Goal: Information Seeking & Learning: Compare options

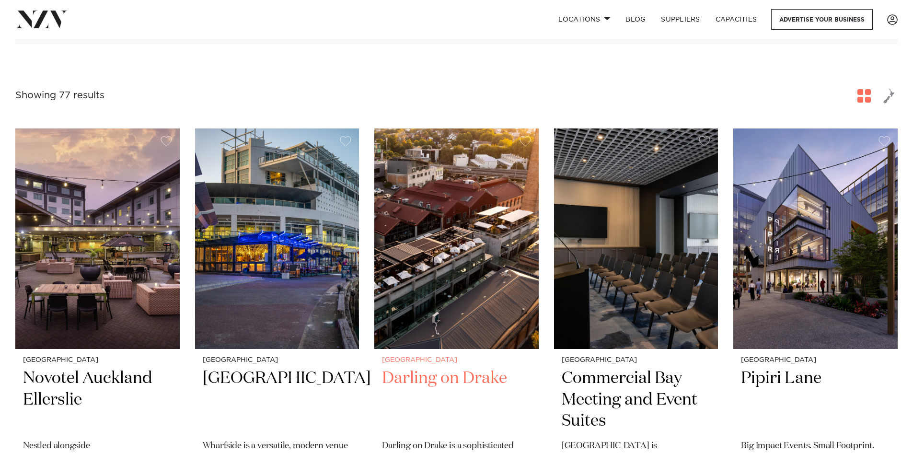
scroll to position [192, 0]
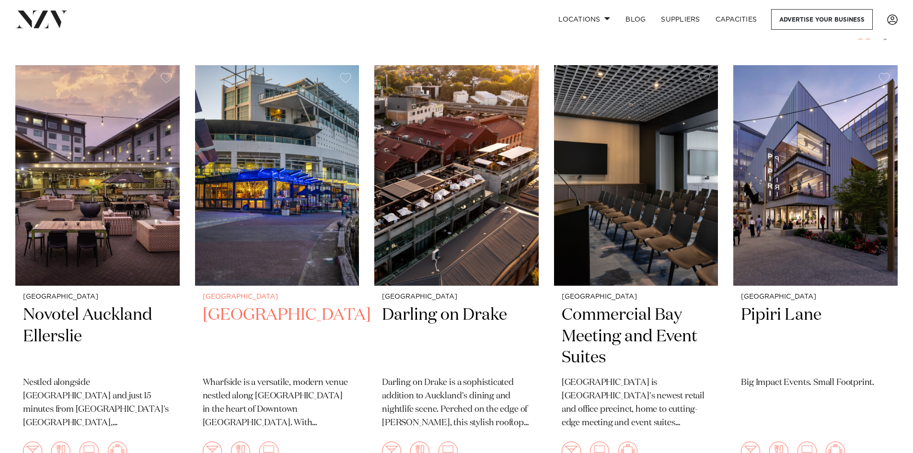
click at [259, 275] on img at bounding box center [277, 175] width 164 height 220
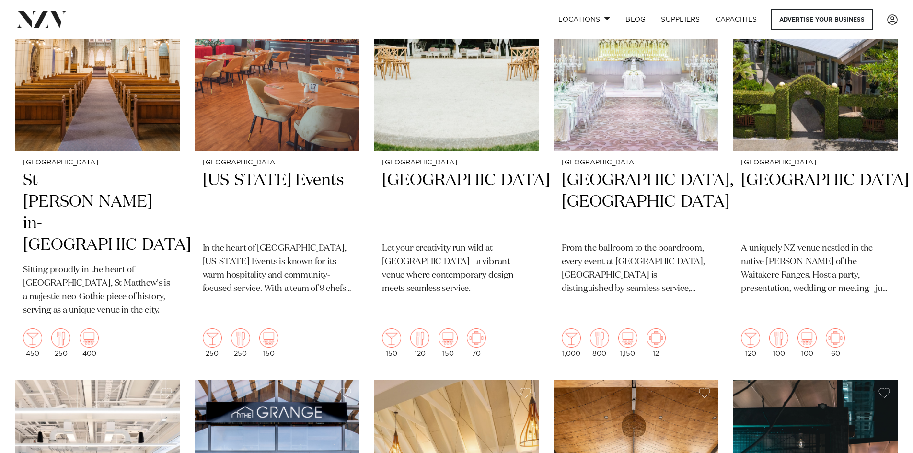
scroll to position [1054, 0]
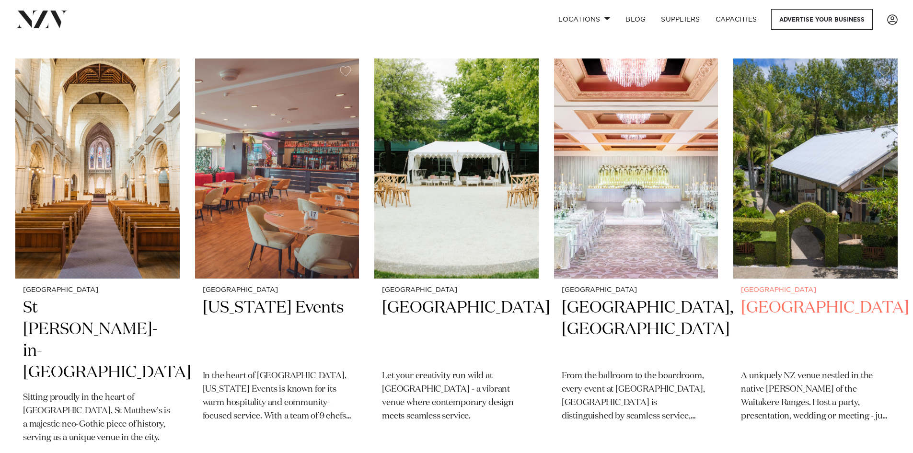
click at [845, 153] on img at bounding box center [815, 168] width 164 height 220
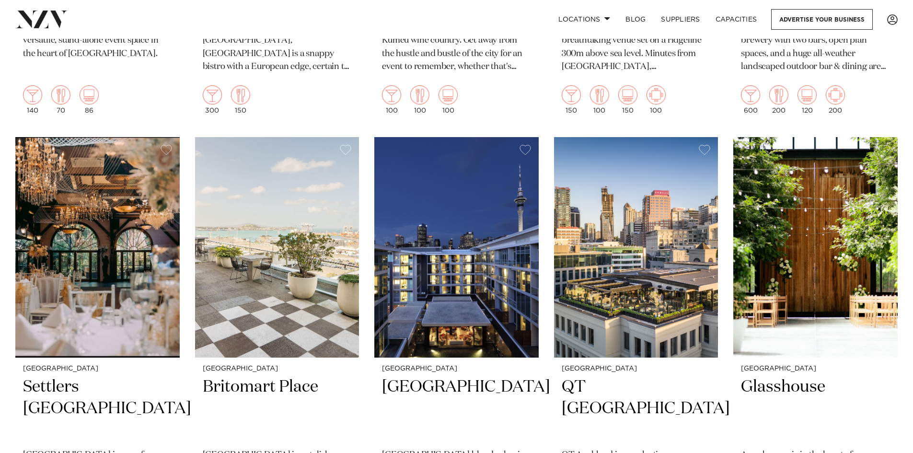
scroll to position [1916, 0]
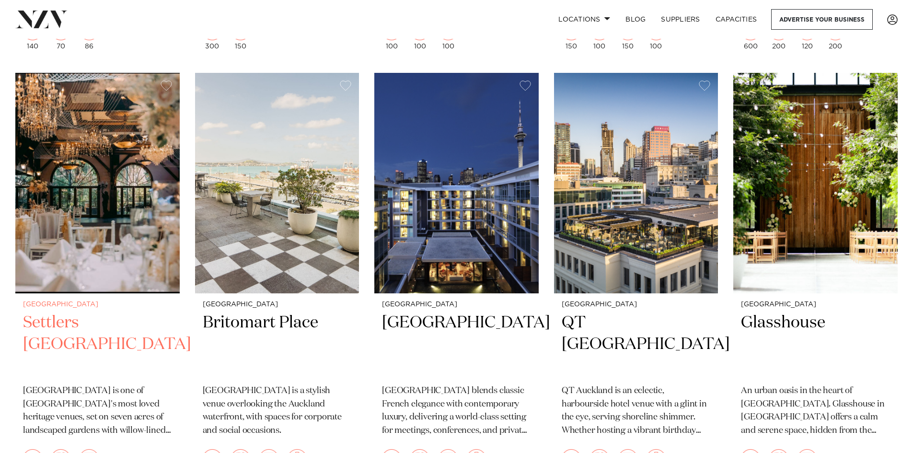
click at [126, 212] on img at bounding box center [97, 183] width 164 height 220
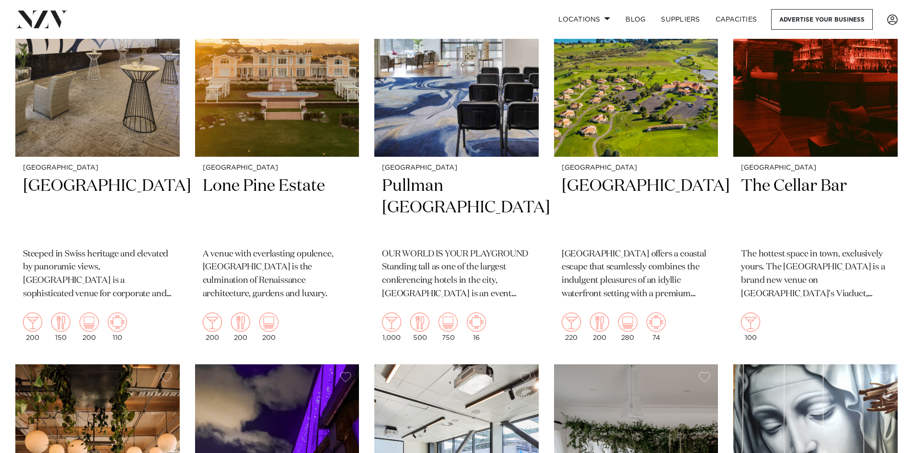
scroll to position [2491, 0]
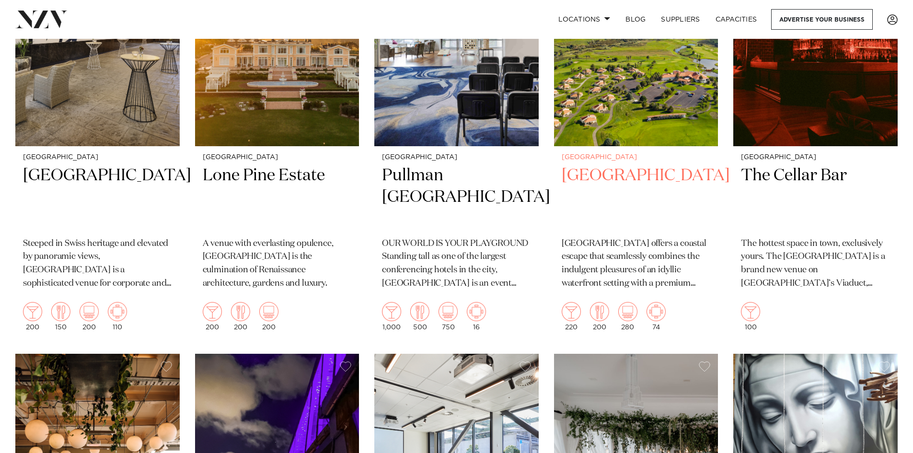
click at [623, 102] on img at bounding box center [636, 36] width 164 height 220
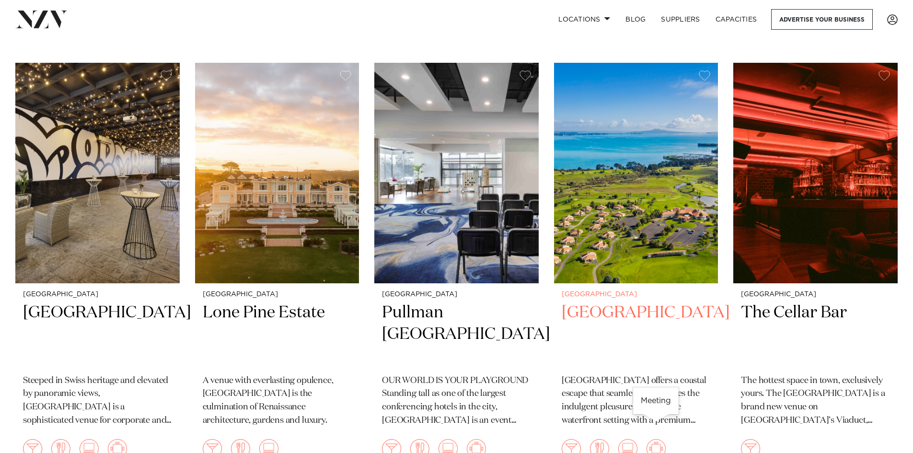
scroll to position [2348, 0]
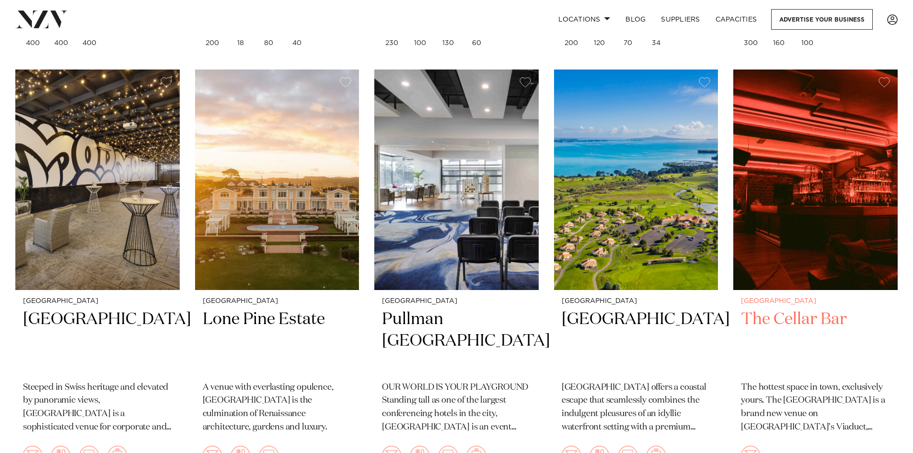
click at [859, 203] on img at bounding box center [815, 179] width 164 height 220
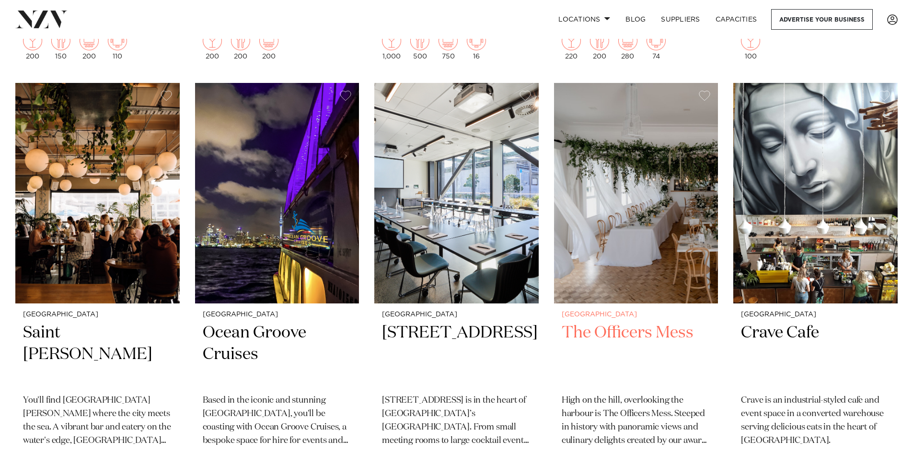
scroll to position [2779, 0]
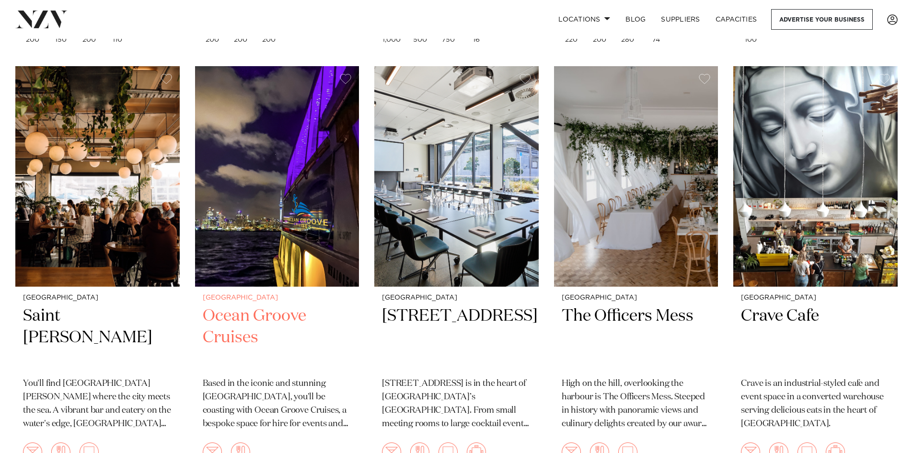
click at [306, 192] on img at bounding box center [277, 176] width 164 height 220
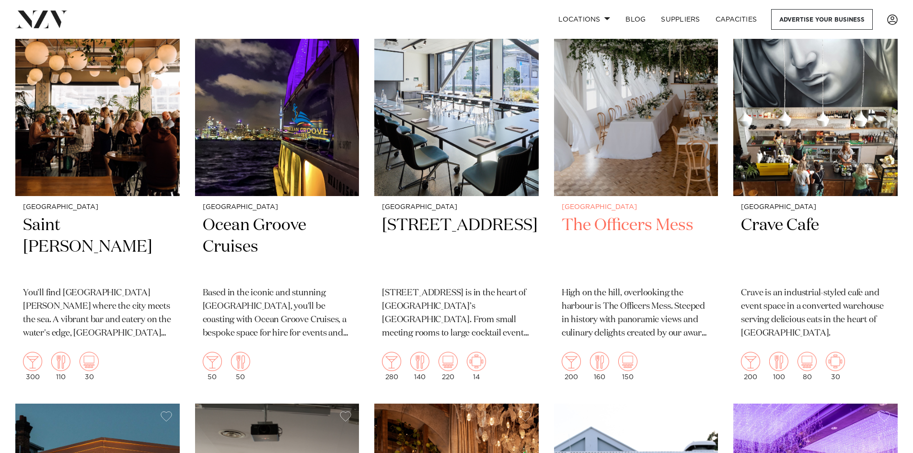
scroll to position [2875, 0]
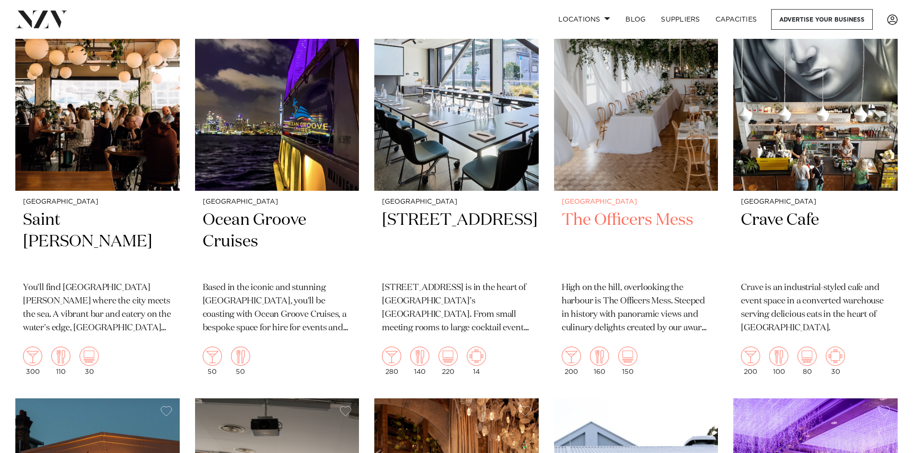
click at [632, 140] on img at bounding box center [636, 80] width 164 height 220
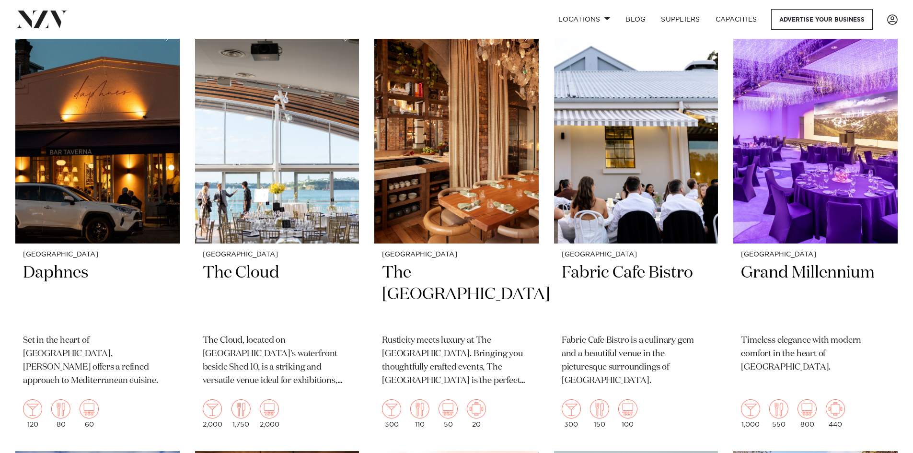
scroll to position [3258, 0]
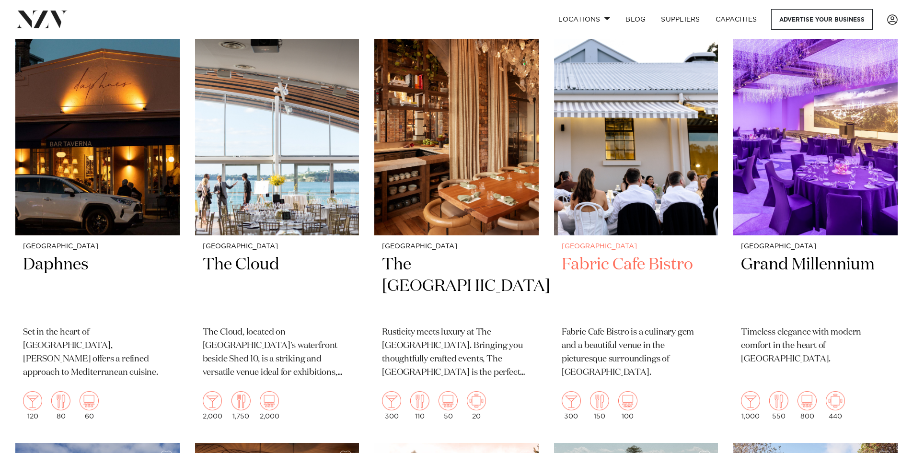
click at [649, 254] on h2 "Fabric Cafe Bistro" at bounding box center [635, 286] width 149 height 65
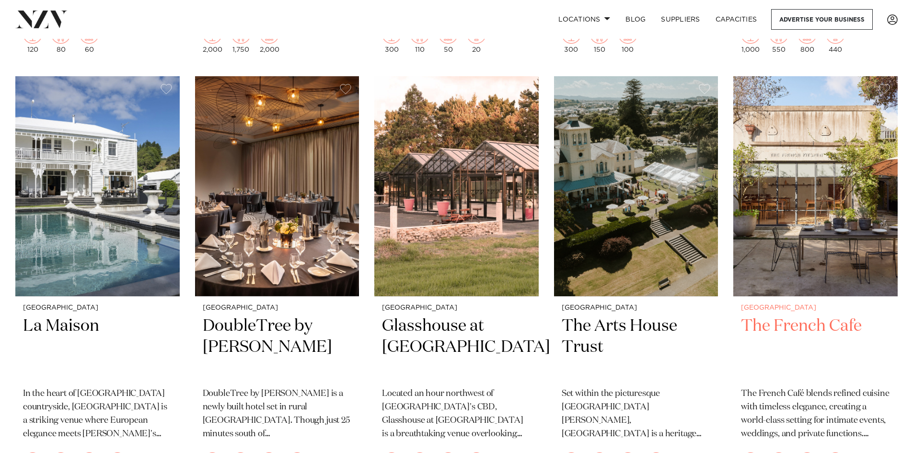
scroll to position [3641, 0]
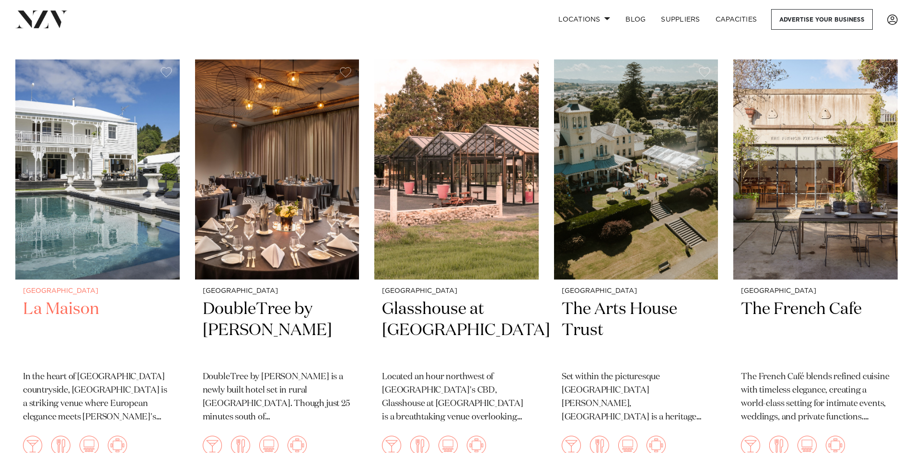
click at [116, 235] on img at bounding box center [97, 169] width 164 height 220
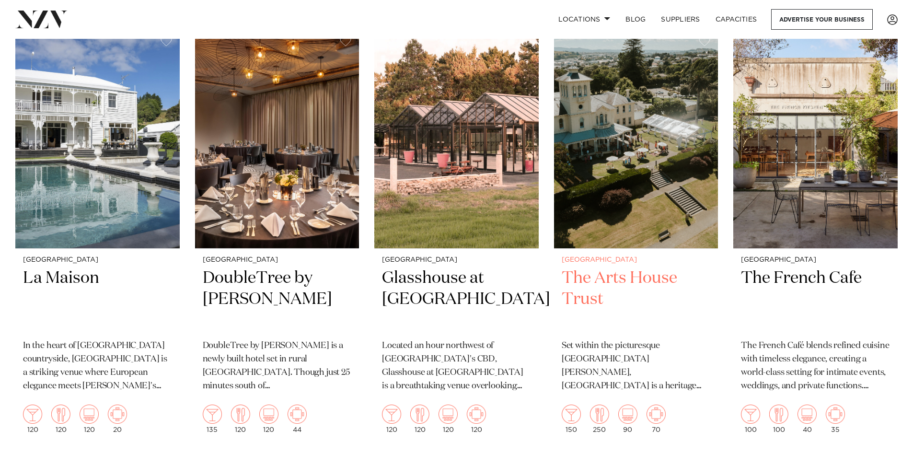
scroll to position [3689, 0]
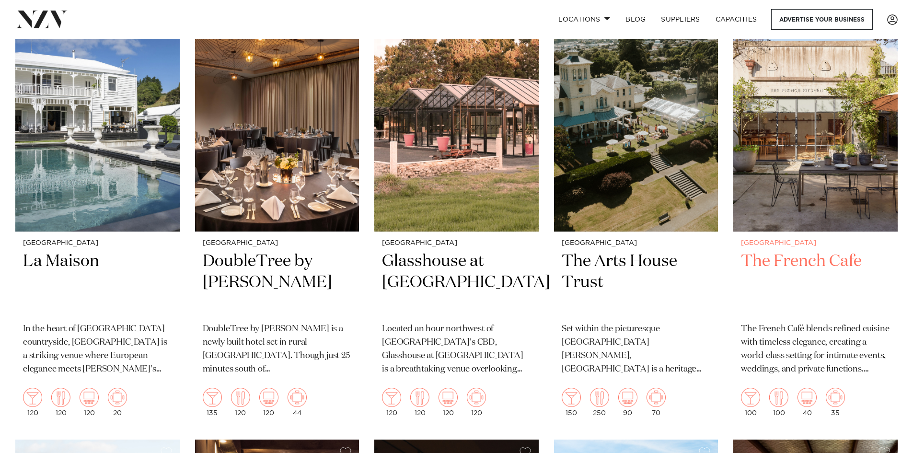
click at [797, 173] on img at bounding box center [815, 121] width 164 height 220
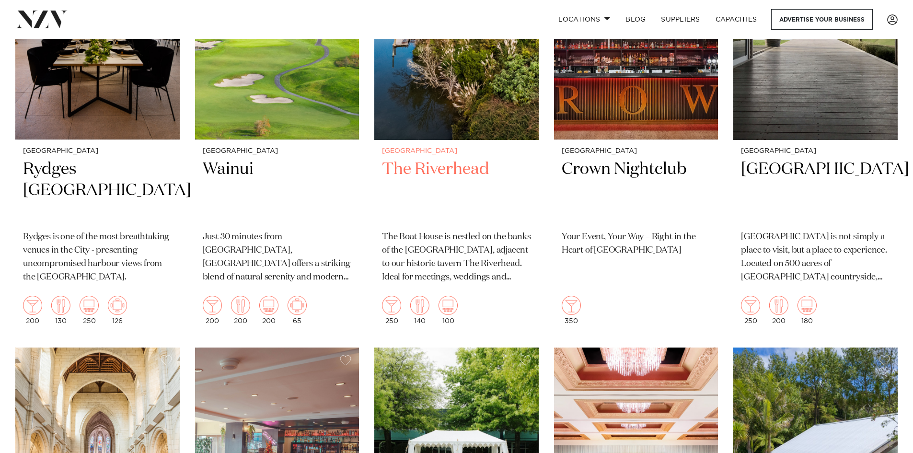
scroll to position [767, 0]
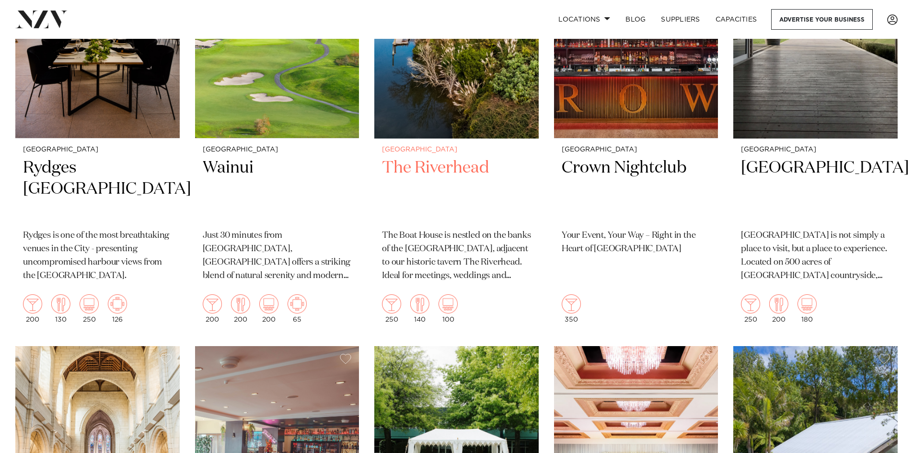
click at [462, 112] on img at bounding box center [456, 28] width 164 height 220
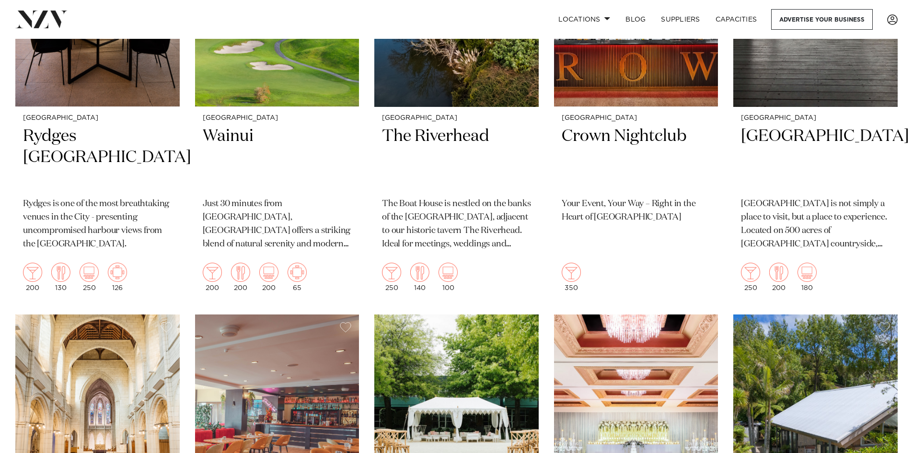
scroll to position [1006, 0]
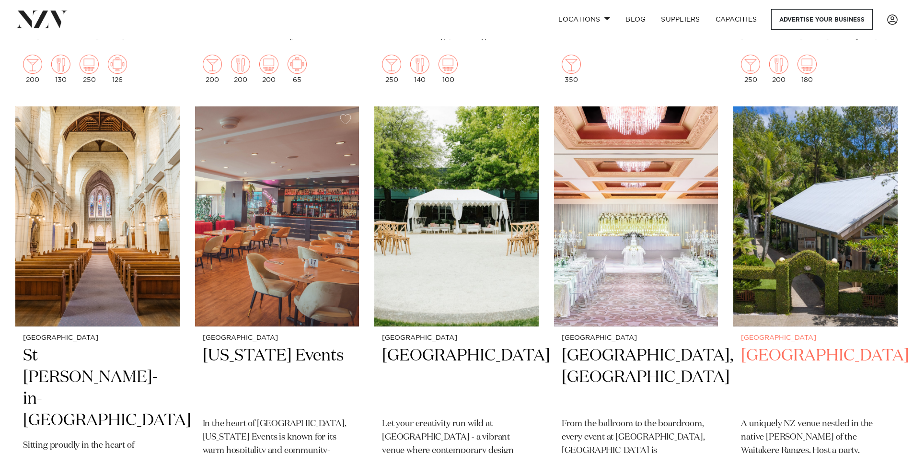
click at [828, 227] on img at bounding box center [815, 216] width 164 height 220
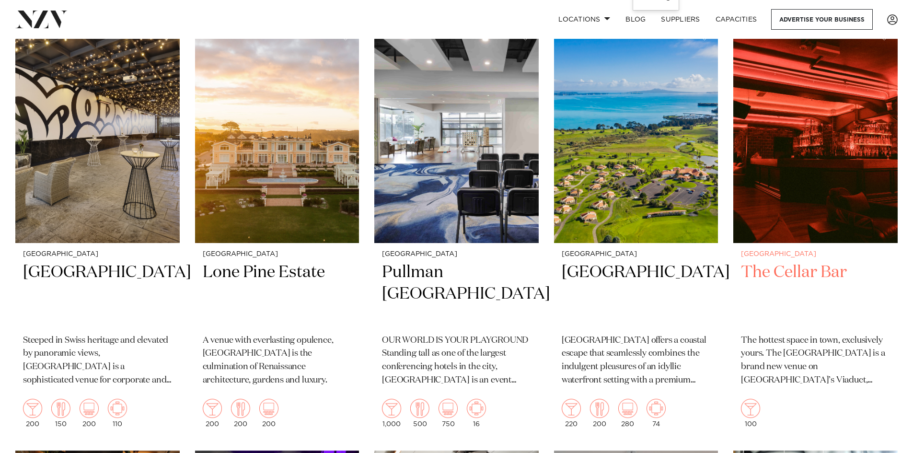
scroll to position [2395, 0]
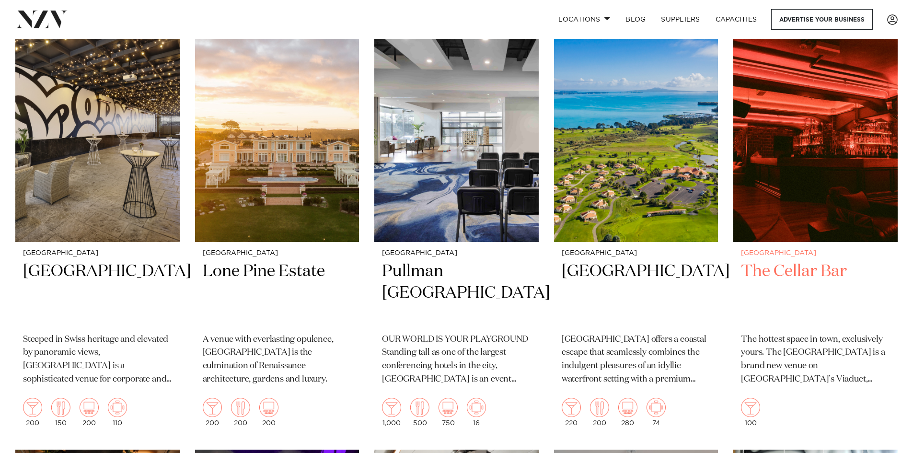
click at [841, 144] on img at bounding box center [815, 132] width 164 height 220
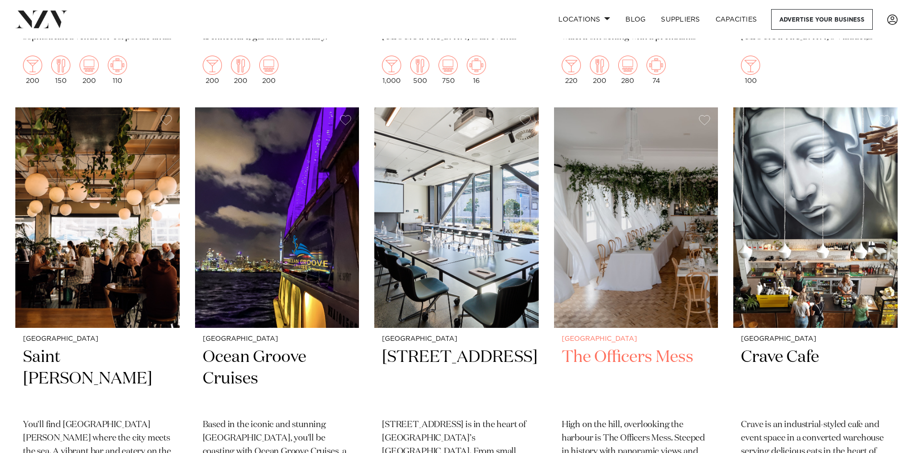
scroll to position [2827, 0]
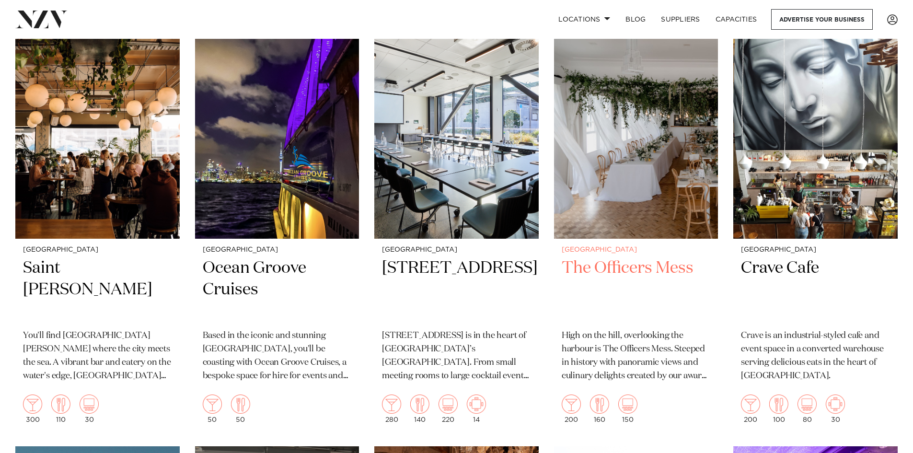
click at [637, 139] on img at bounding box center [636, 128] width 164 height 220
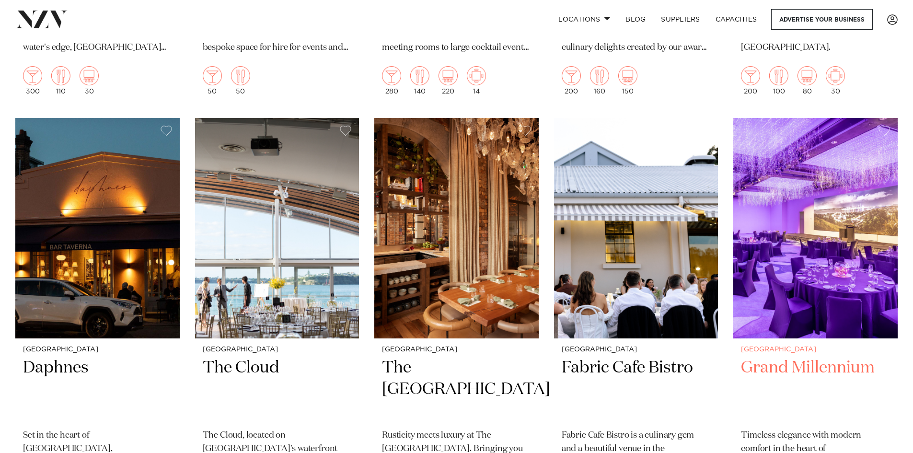
scroll to position [3210, 0]
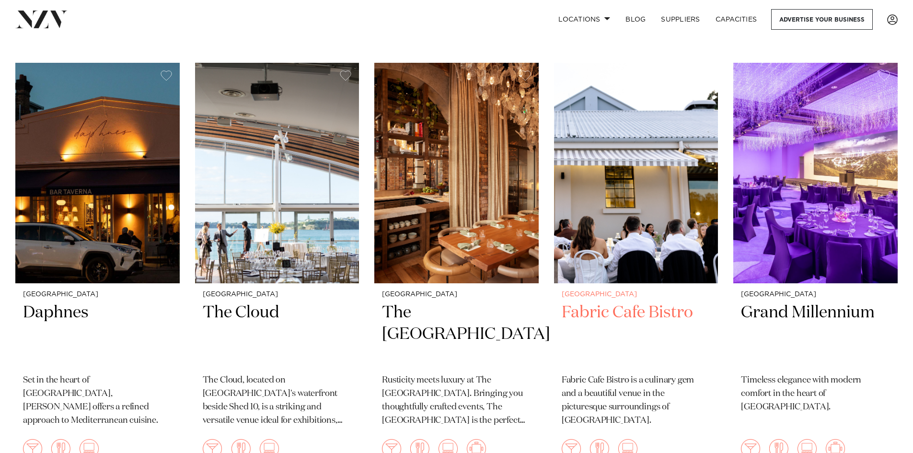
click at [637, 202] on img at bounding box center [636, 173] width 164 height 220
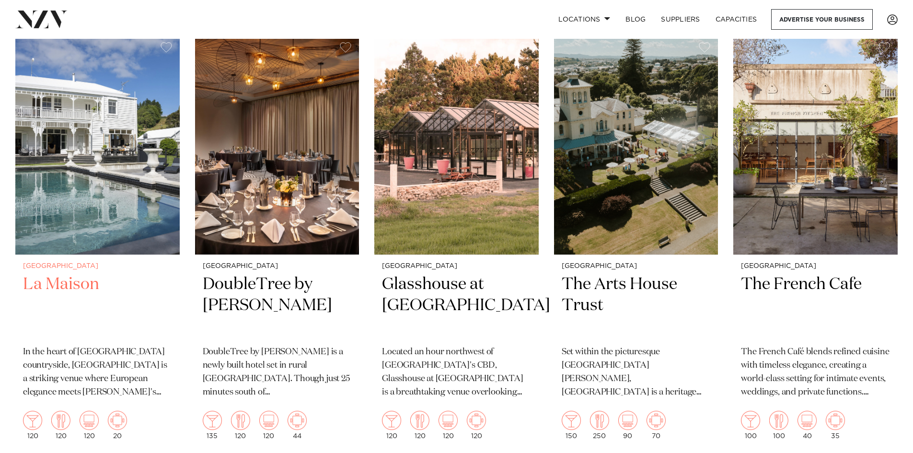
scroll to position [3689, 0]
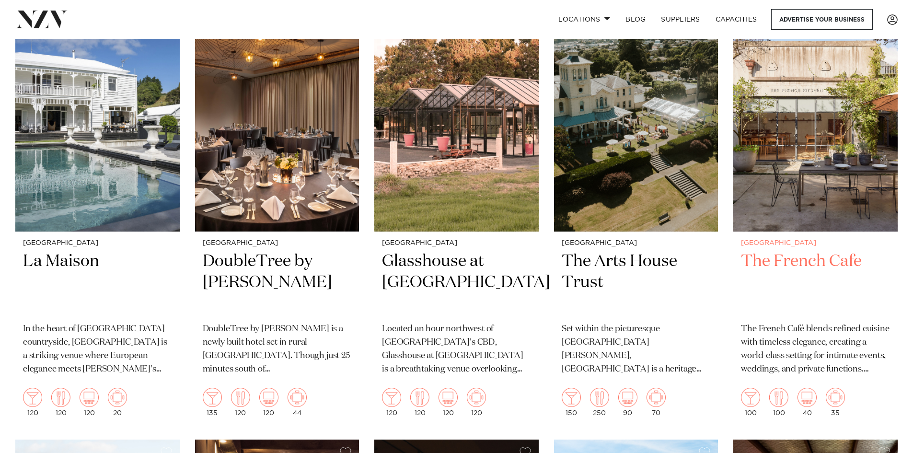
click at [823, 126] on img at bounding box center [815, 121] width 164 height 220
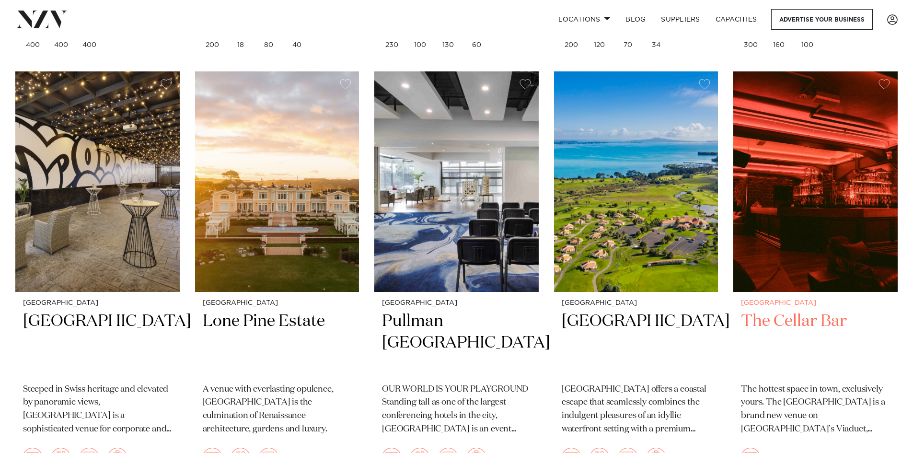
scroll to position [2348, 0]
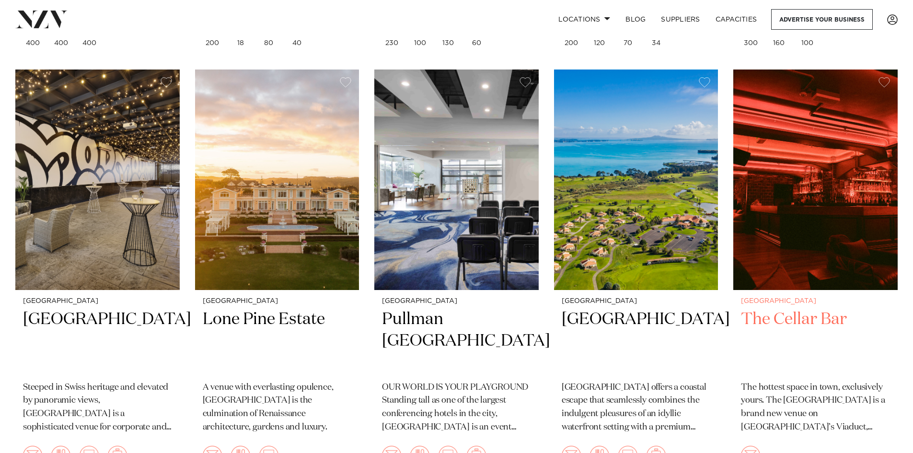
click at [770, 240] on img at bounding box center [815, 179] width 164 height 220
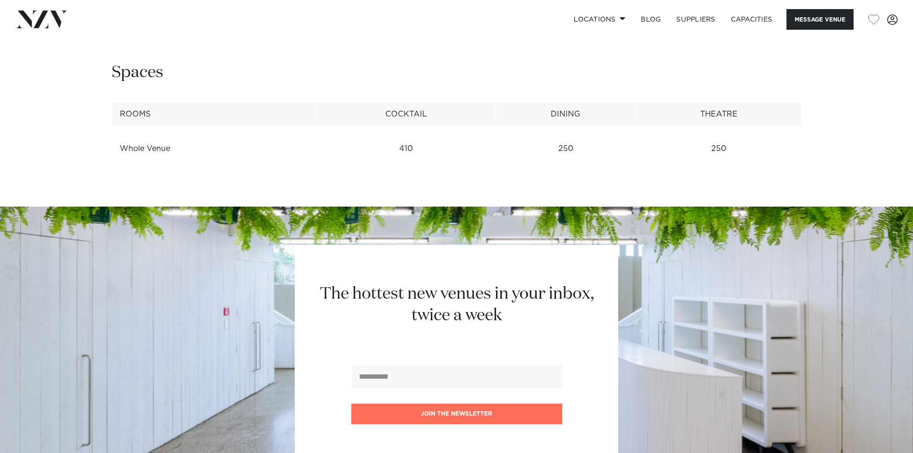
scroll to position [1294, 0]
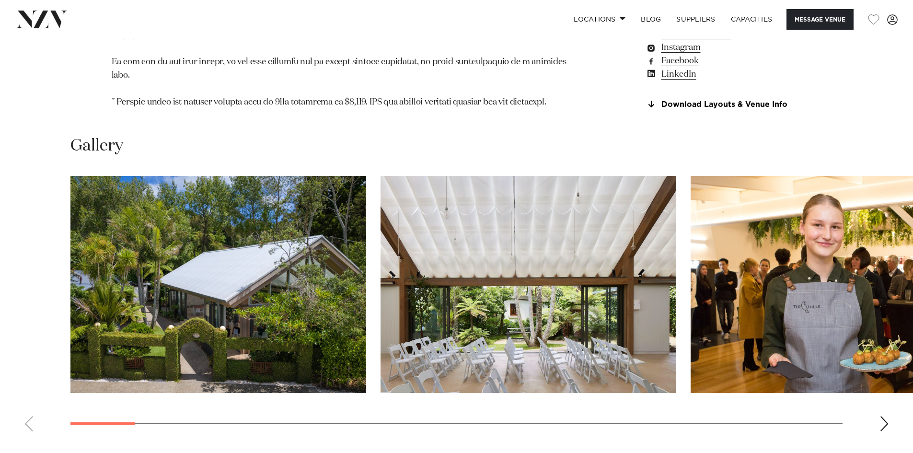
scroll to position [1054, 0]
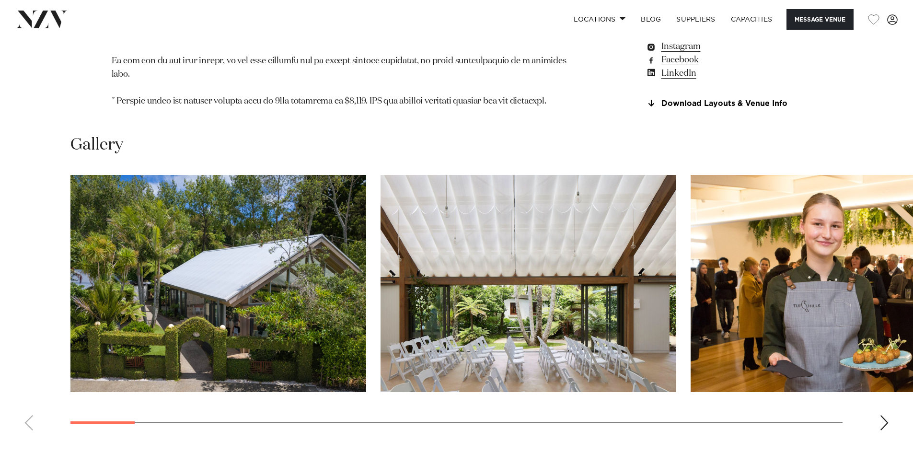
click at [235, 293] on img "1 / 30" at bounding box center [218, 283] width 296 height 217
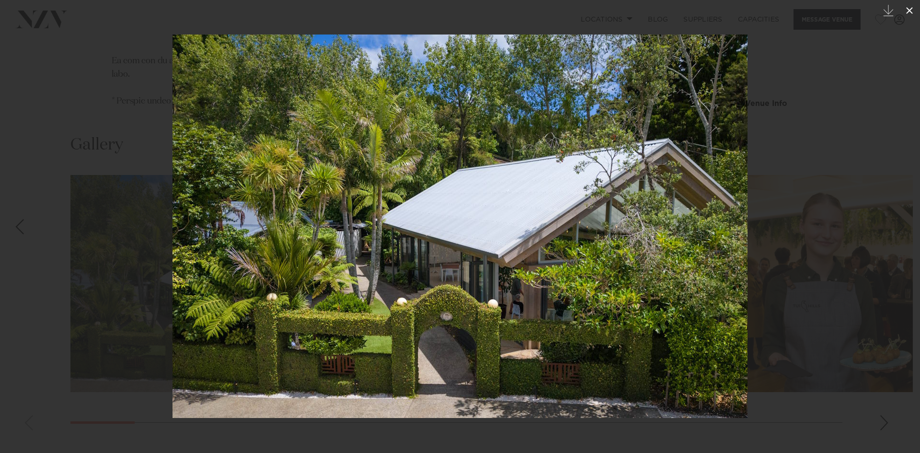
click at [907, 9] on icon at bounding box center [909, 10] width 11 height 11
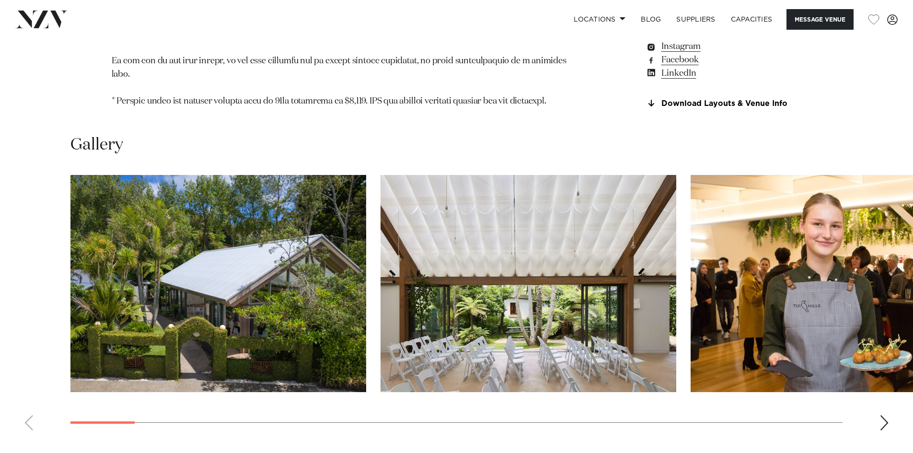
click at [505, 322] on img "2 / 30" at bounding box center [528, 283] width 296 height 217
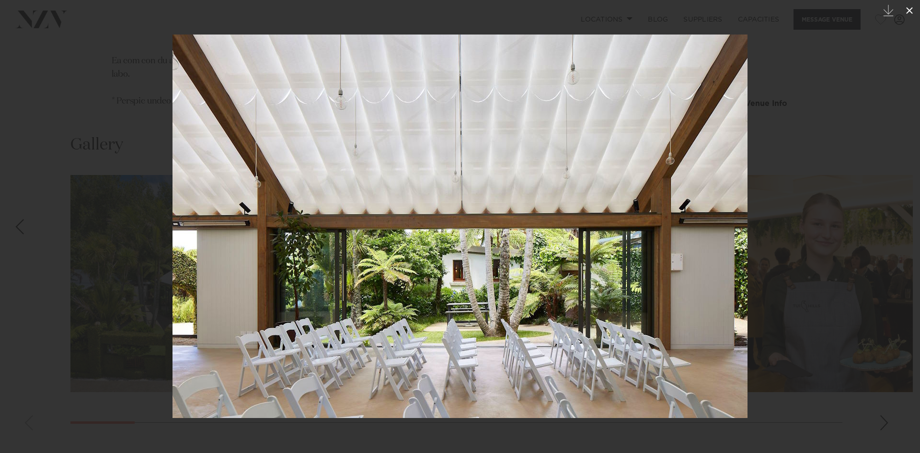
click at [912, 5] on icon at bounding box center [909, 10] width 11 height 11
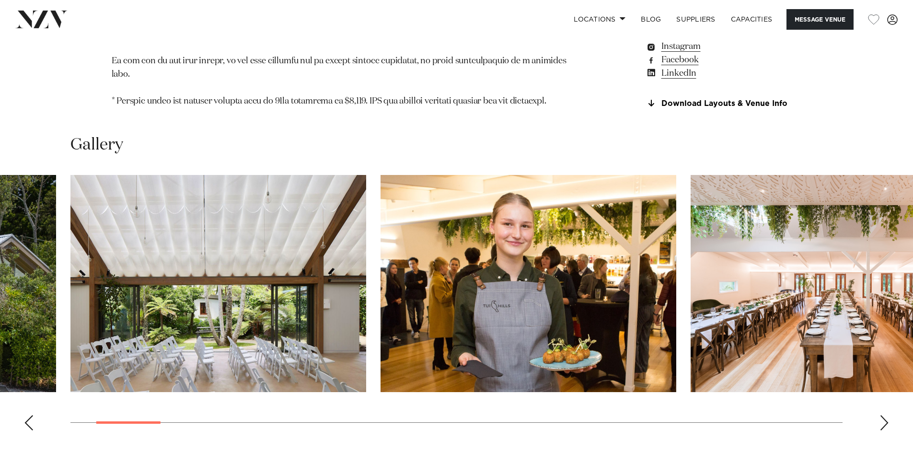
click at [771, 217] on img "4 / 30" at bounding box center [838, 283] width 296 height 217
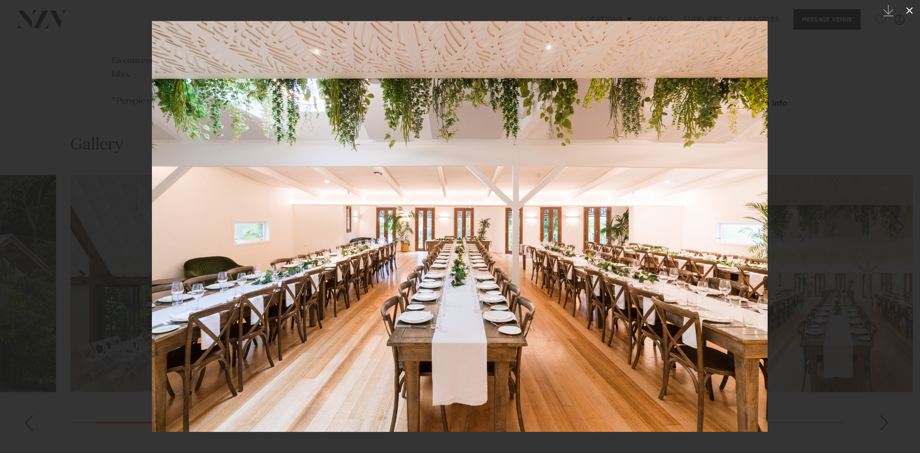
click at [908, 10] on icon at bounding box center [909, 10] width 11 height 11
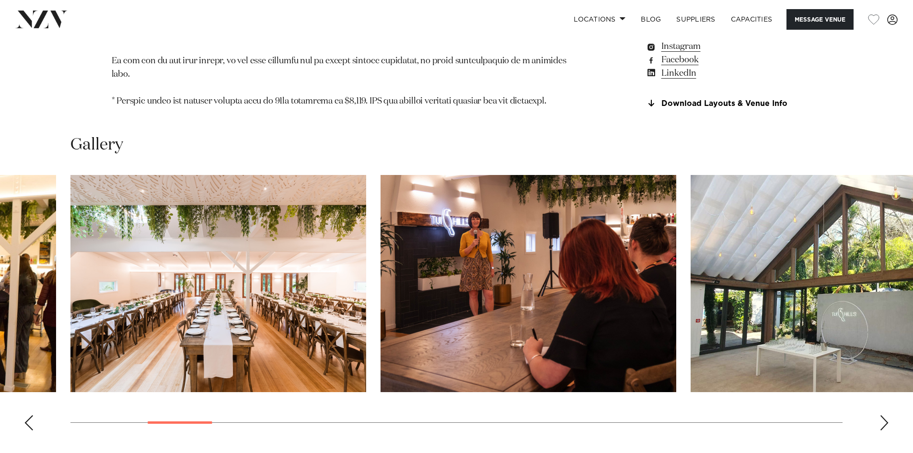
click at [886, 415] on div "Next slide" at bounding box center [884, 422] width 10 height 15
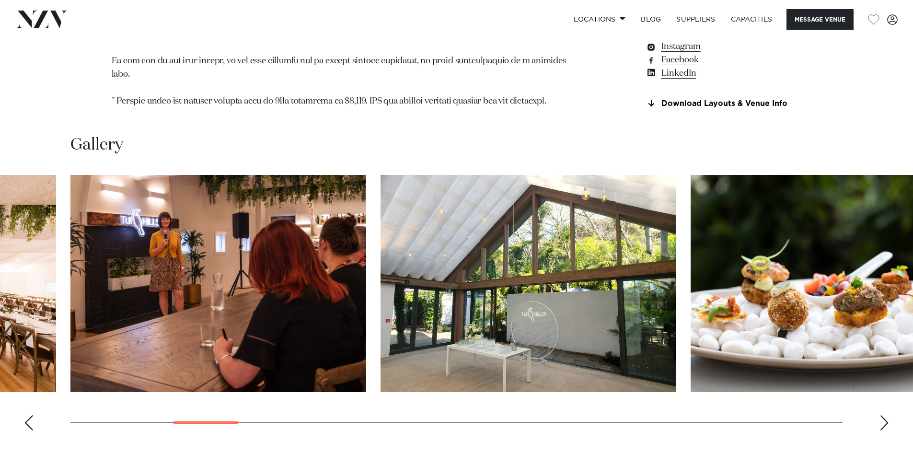
click at [886, 415] on div "Next slide" at bounding box center [884, 422] width 10 height 15
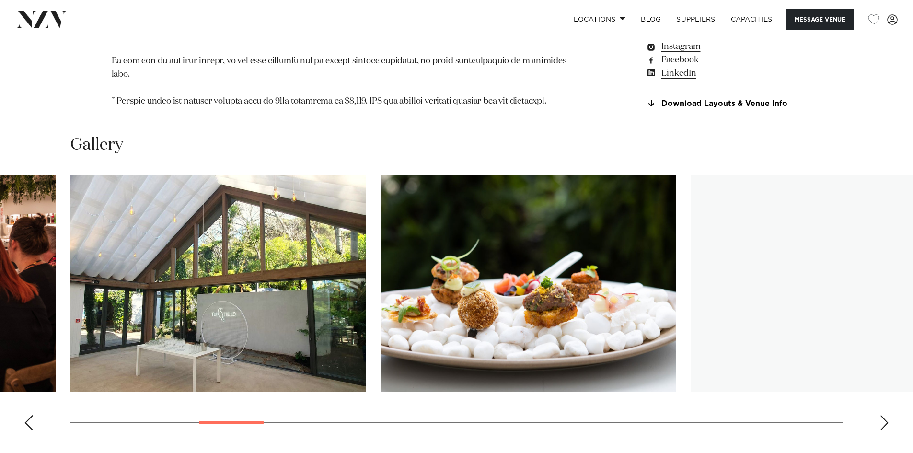
click at [886, 415] on div "Next slide" at bounding box center [884, 422] width 10 height 15
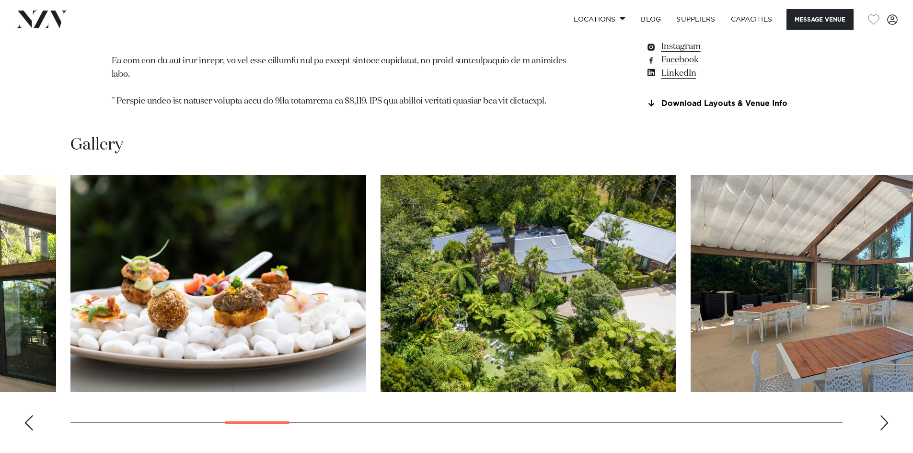
click at [886, 415] on div "Next slide" at bounding box center [884, 422] width 10 height 15
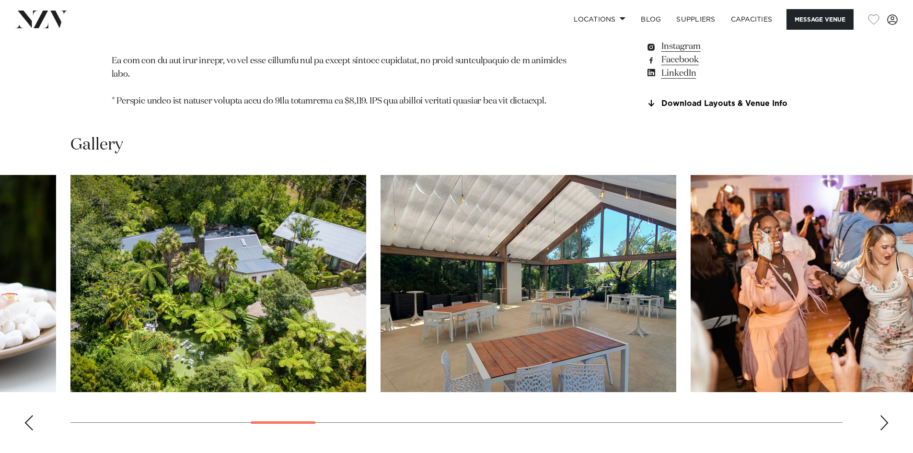
click at [886, 415] on div "Next slide" at bounding box center [884, 422] width 10 height 15
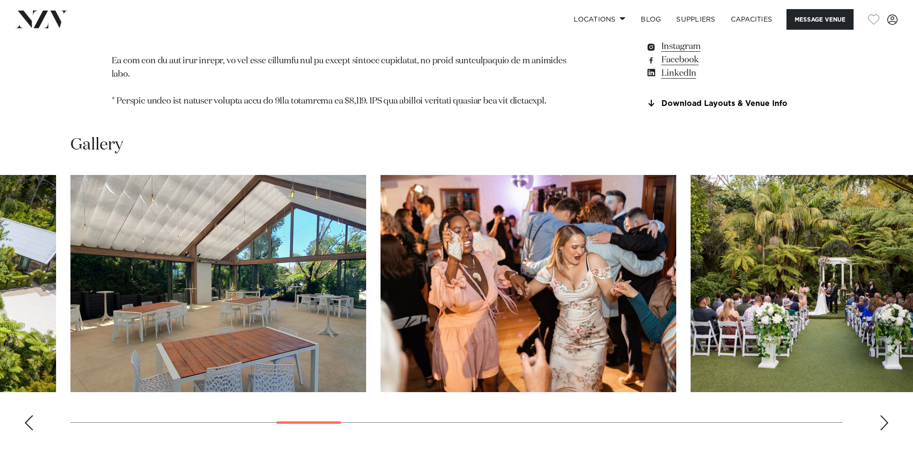
click at [886, 415] on div "Next slide" at bounding box center [884, 422] width 10 height 15
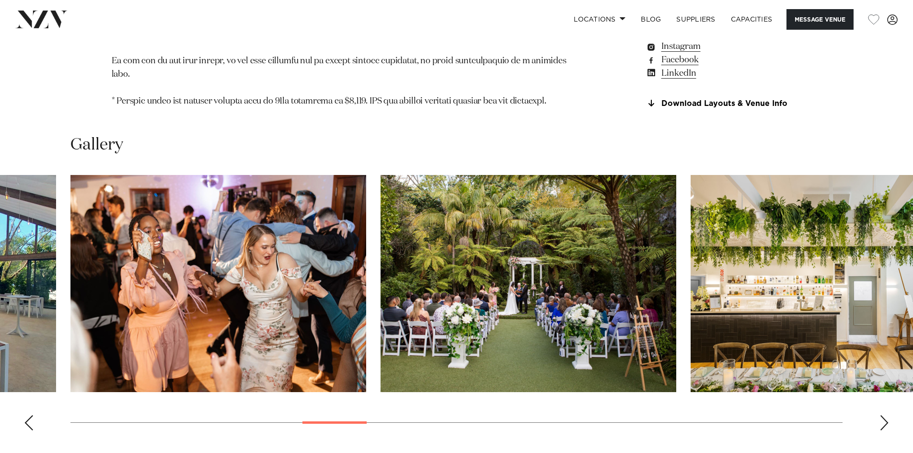
click at [886, 415] on div "Next slide" at bounding box center [884, 422] width 10 height 15
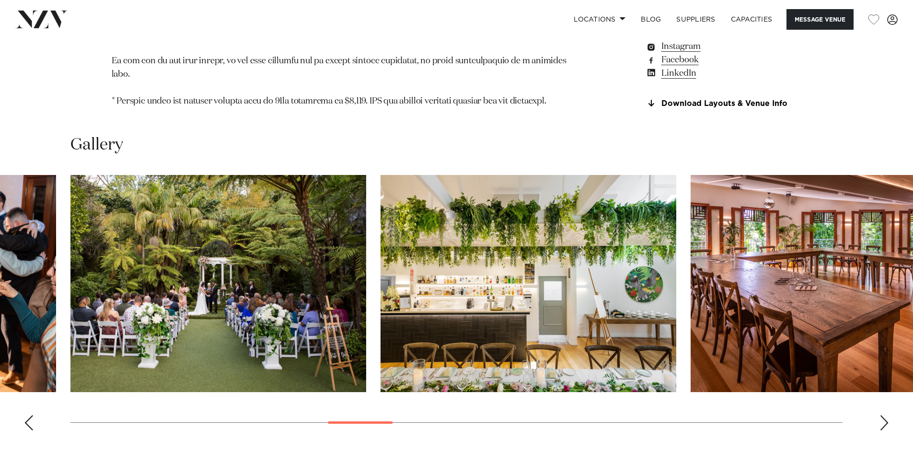
click at [886, 415] on div "Next slide" at bounding box center [884, 422] width 10 height 15
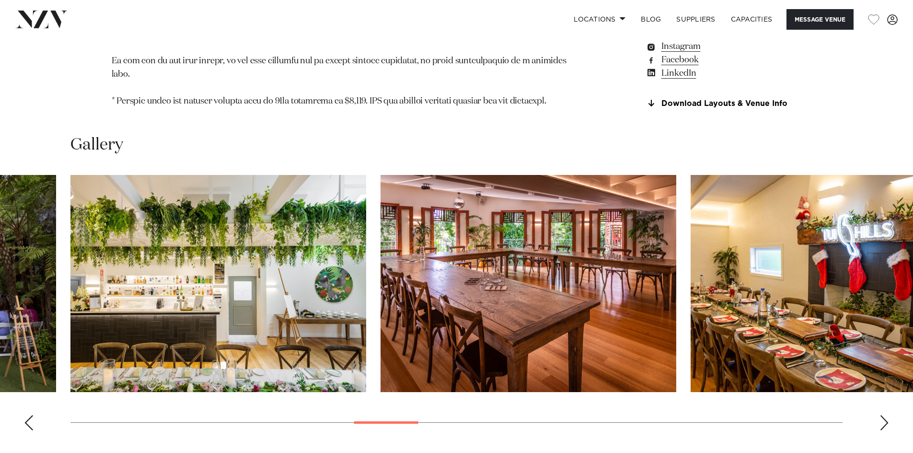
click at [886, 415] on div "Next slide" at bounding box center [884, 422] width 10 height 15
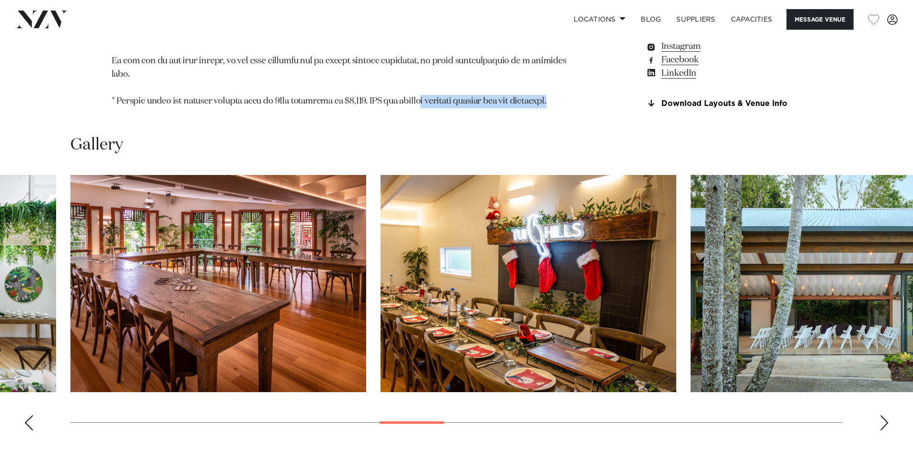
drag, startPoint x: 431, startPoint y: 55, endPoint x: 584, endPoint y: 58, distance: 152.4
click at [699, 100] on link "Download Layouts & Venue Info" at bounding box center [723, 104] width 156 height 9
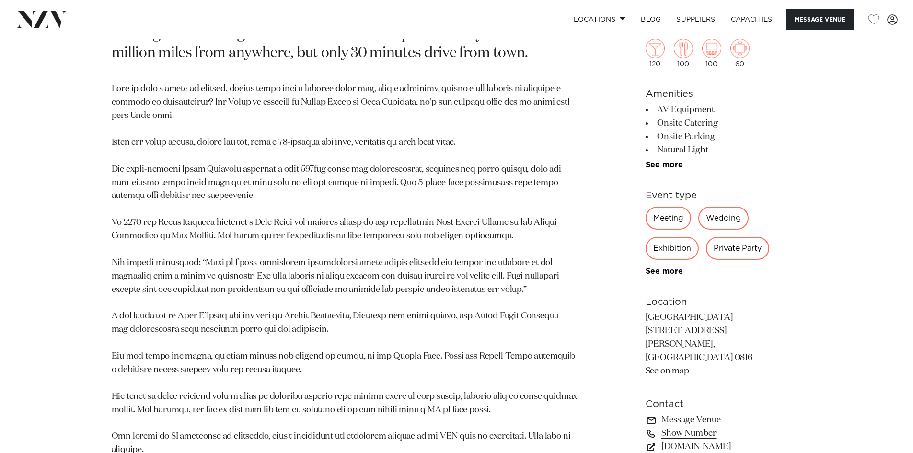
scroll to position [623, 0]
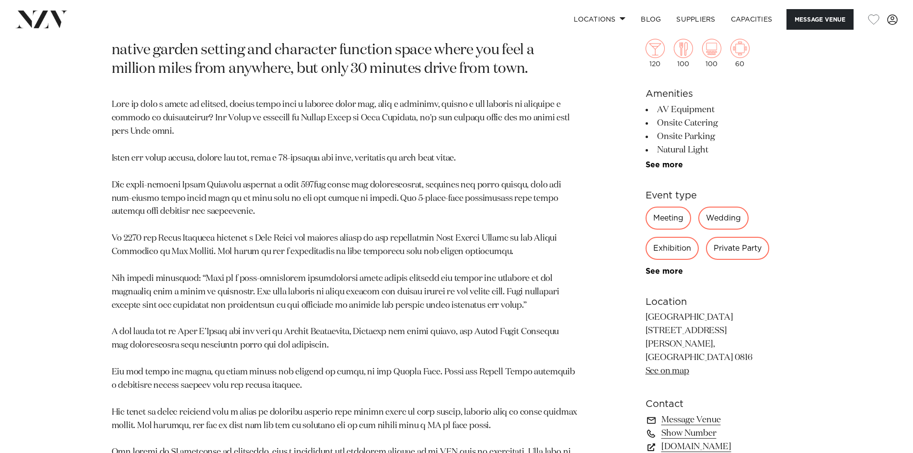
click at [739, 237] on div "Private Party" at bounding box center [737, 248] width 63 height 23
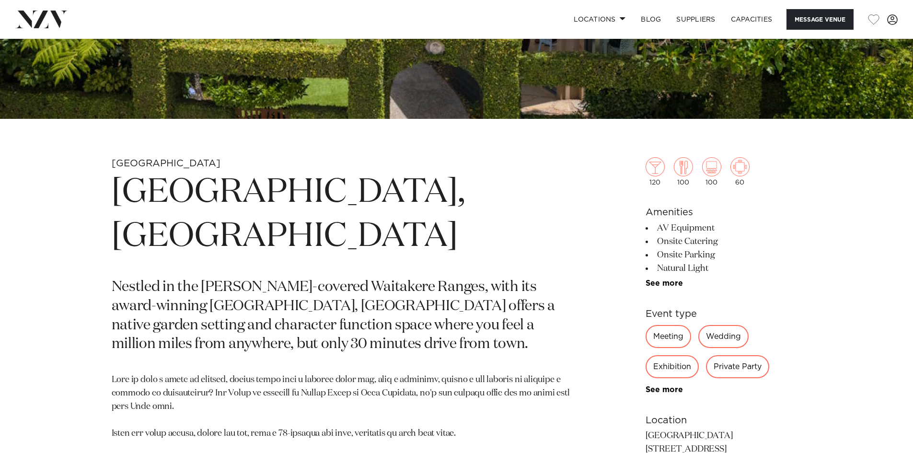
scroll to position [383, 0]
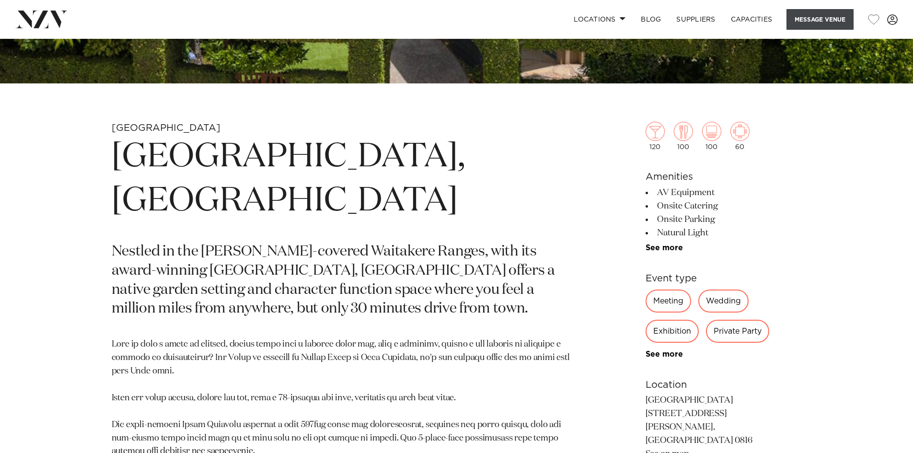
click at [828, 21] on button "Message Venue" at bounding box center [819, 19] width 67 height 21
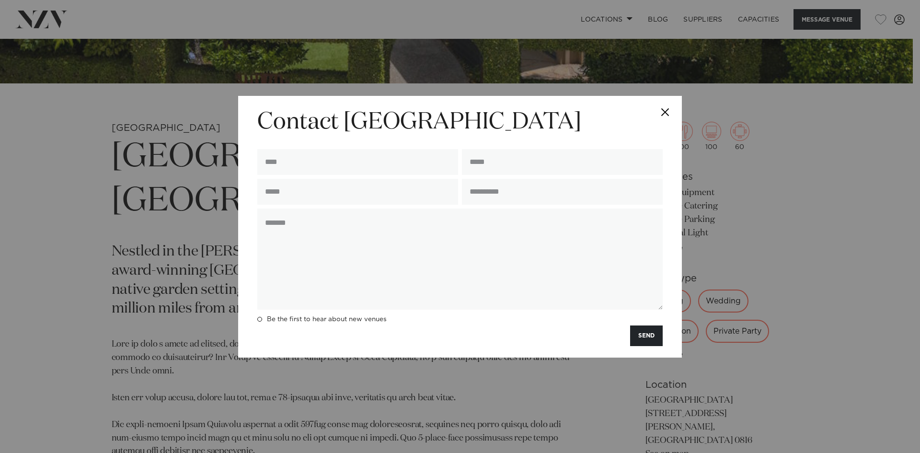
click at [659, 112] on button "Close" at bounding box center [665, 113] width 34 height 34
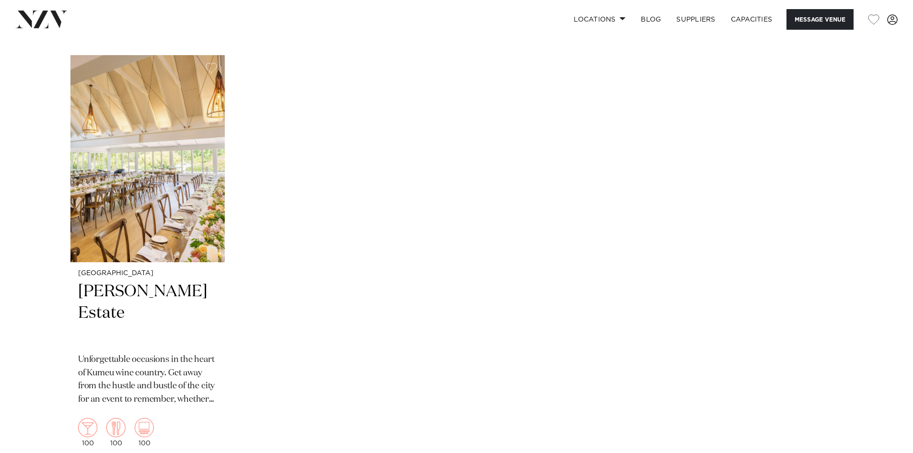
scroll to position [2491, 0]
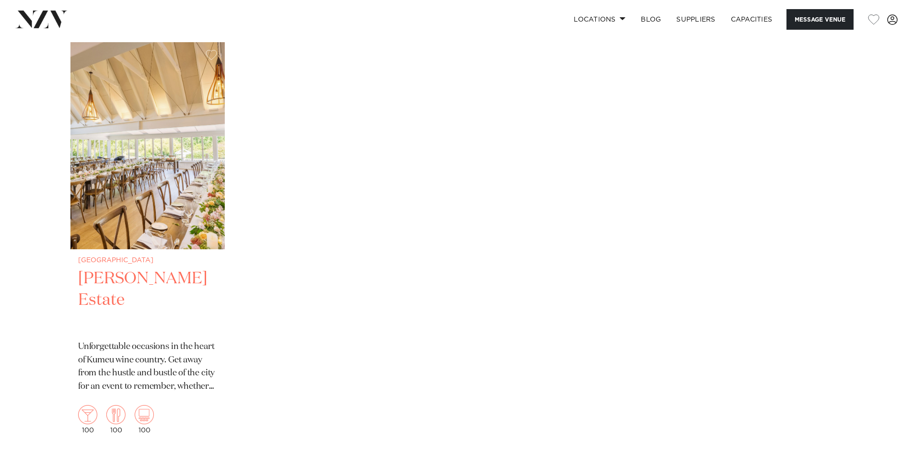
click at [137, 132] on img "1 / 1" at bounding box center [147, 145] width 154 height 207
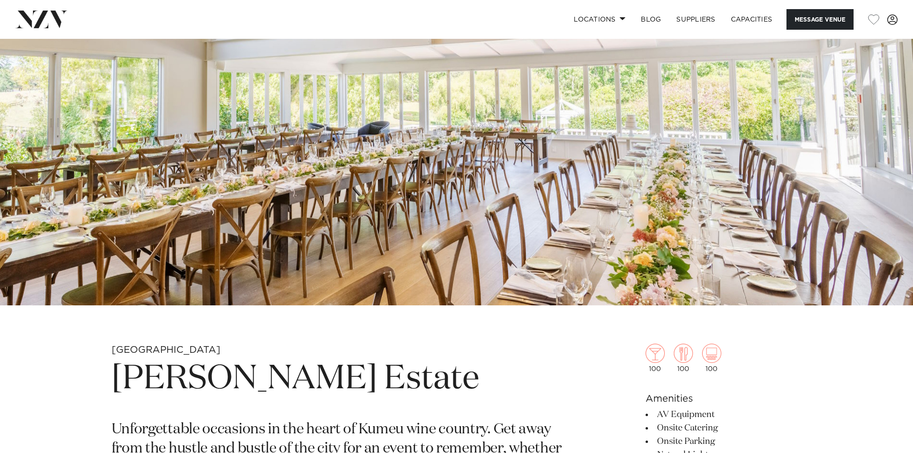
scroll to position [287, 0]
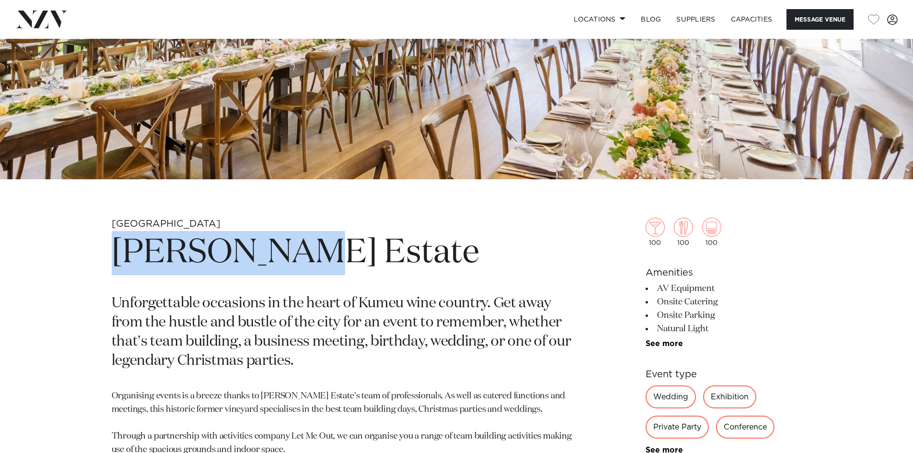
drag, startPoint x: 281, startPoint y: 257, endPoint x: 103, endPoint y: 252, distance: 177.8
click at [103, 252] on div "Auckland Abel Estate Unforgettable occasions in the heart of Kumeu wine country…" at bounding box center [456, 447] width 815 height 459
copy h1 "Abel Estate"
click at [473, 243] on h1 "Abel Estate" at bounding box center [345, 253] width 466 height 44
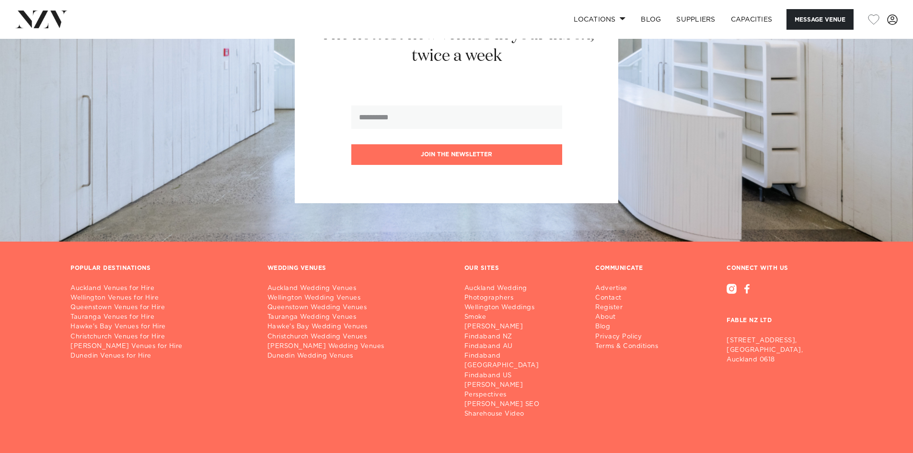
scroll to position [2461, 0]
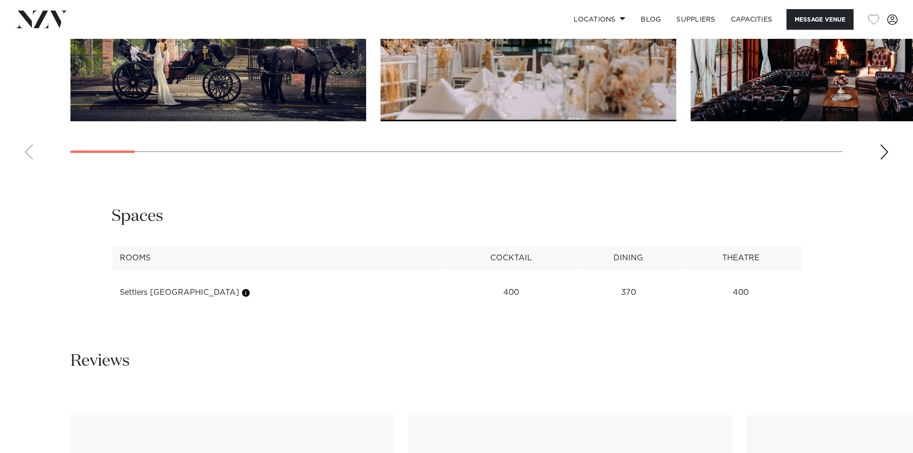
scroll to position [1246, 0]
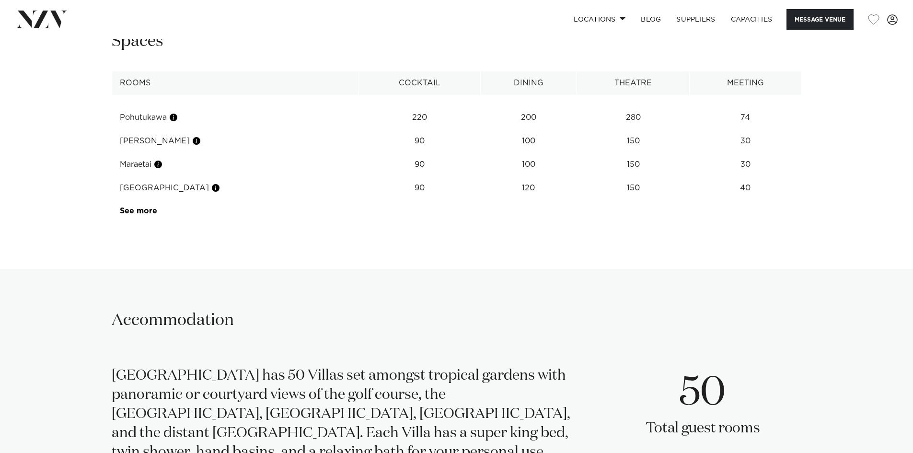
scroll to position [1533, 0]
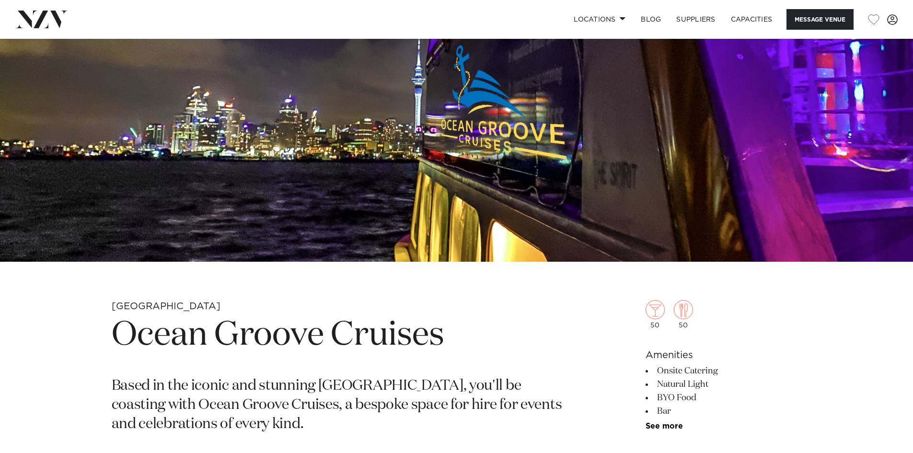
scroll to position [192, 0]
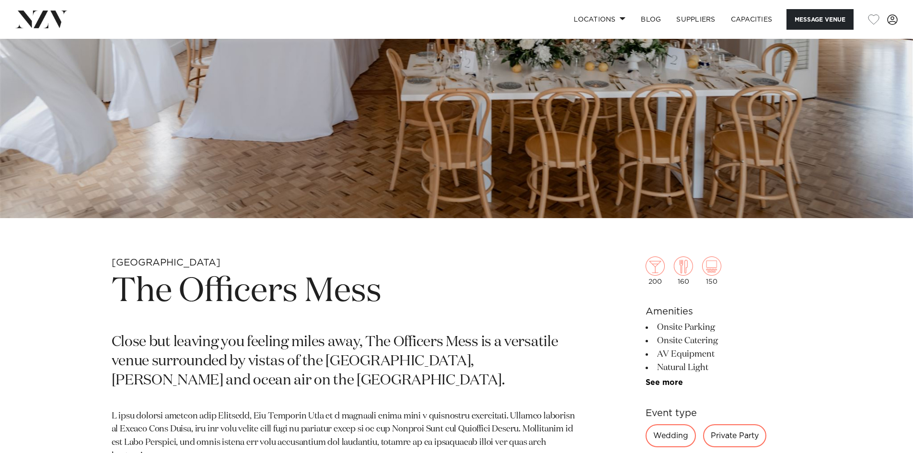
scroll to position [383, 0]
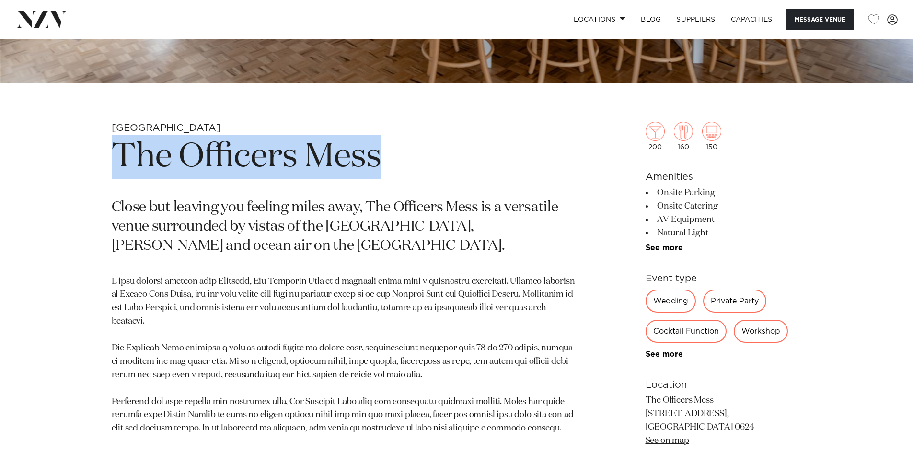
drag, startPoint x: 380, startPoint y: 155, endPoint x: 119, endPoint y: 148, distance: 261.2
click at [119, 148] on h1 "The Officers Mess" at bounding box center [345, 157] width 466 height 44
copy h1 "The Officers Mess"
click at [595, 221] on div "Auckland The Officers Mess Close but leaving you feeling miles away, The Office…" at bounding box center [456, 373] width 815 height 503
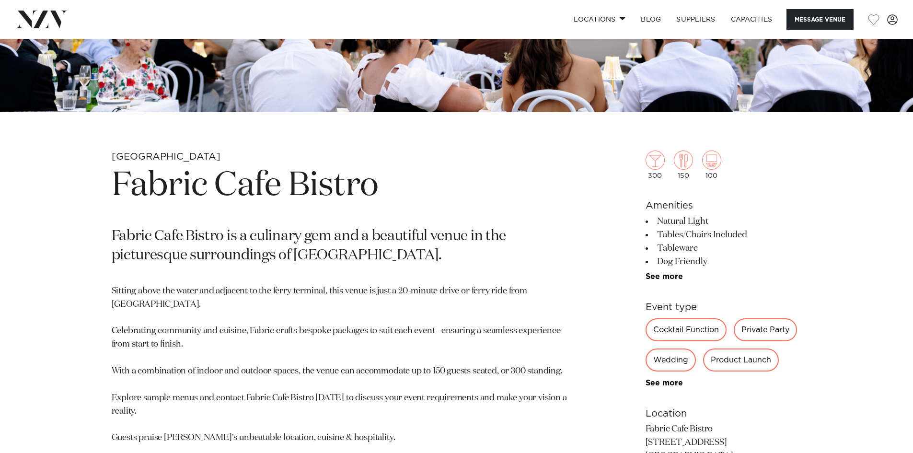
scroll to position [383, 0]
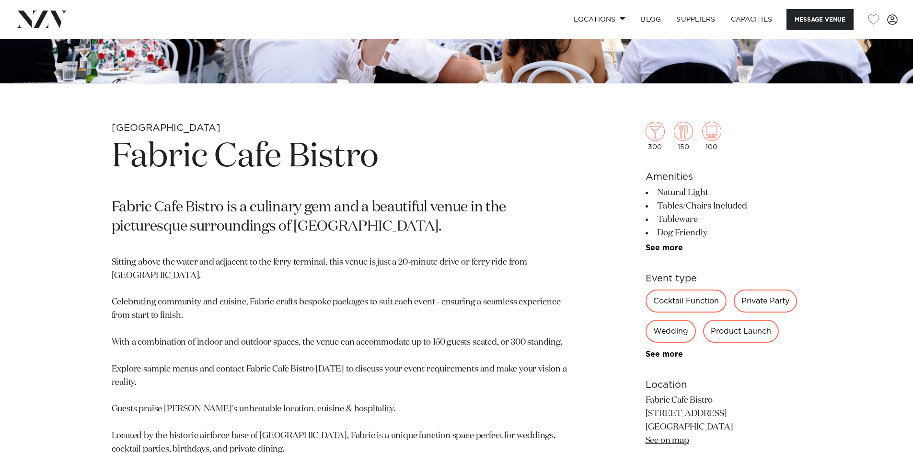
click at [357, 202] on p "Fabric Cafe Bistro is a culinary gem and a beautiful venue in the picturesque s…" at bounding box center [345, 217] width 466 height 38
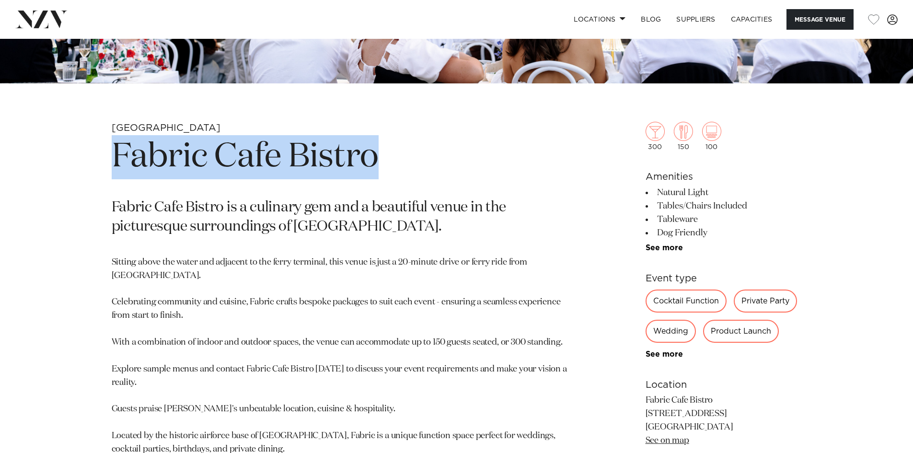
drag, startPoint x: 380, startPoint y: 159, endPoint x: 100, endPoint y: 160, distance: 280.3
click at [100, 160] on div "Auckland Fabric Cafe Bistro Fabric Cafe Bistro is a culinary gem and a beautifu…" at bounding box center [456, 351] width 815 height 459
copy h1 "Fabric Cafe Bistro"
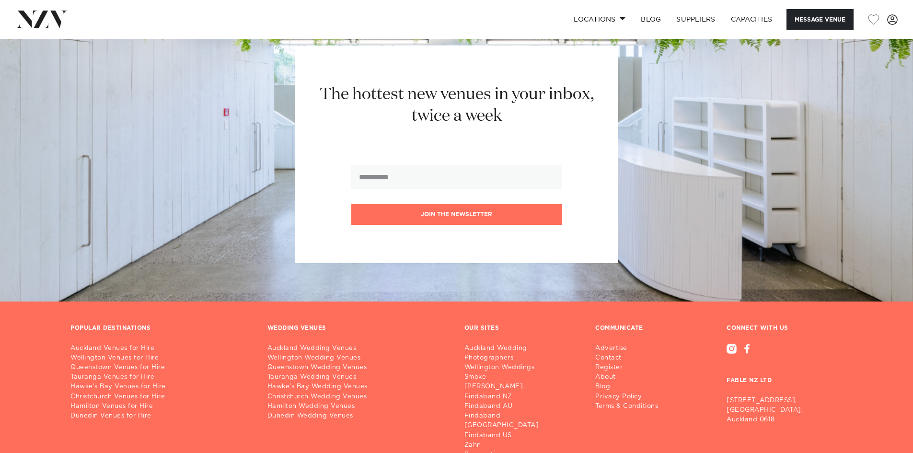
scroll to position [1485, 0]
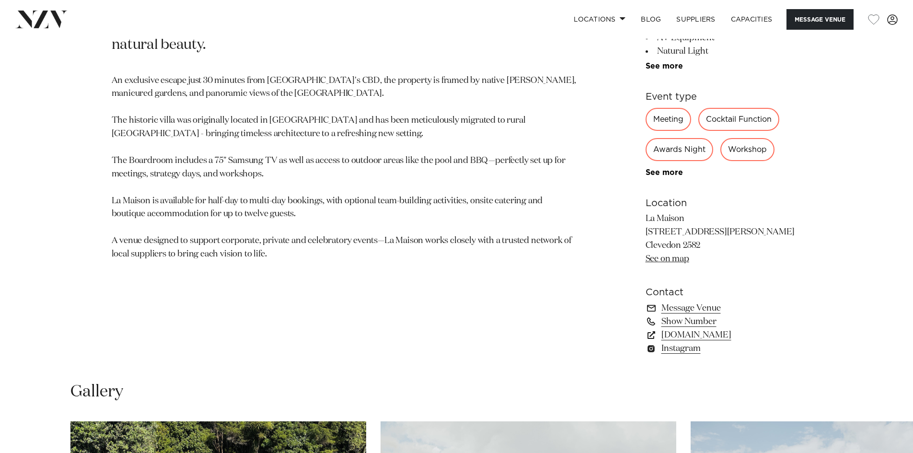
scroll to position [575, 0]
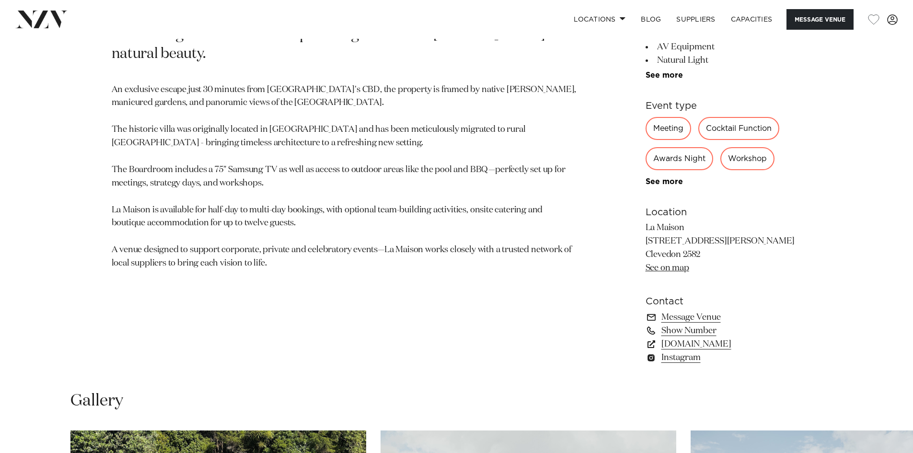
drag, startPoint x: 702, startPoint y: 255, endPoint x: 642, endPoint y: 218, distance: 70.4
click at [643, 217] on div "[GEOGRAPHIC_DATA] La Maison In the heart of [GEOGRAPHIC_DATA] countryside, [GEO…" at bounding box center [456, 153] width 815 height 446
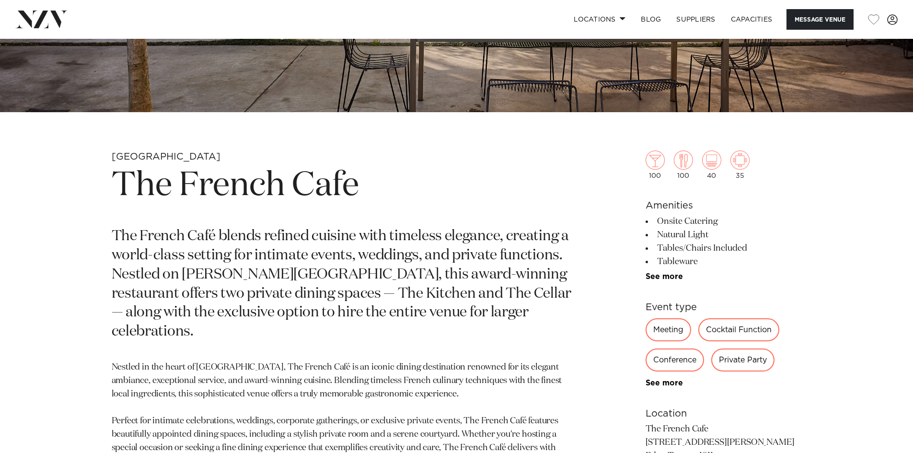
scroll to position [383, 0]
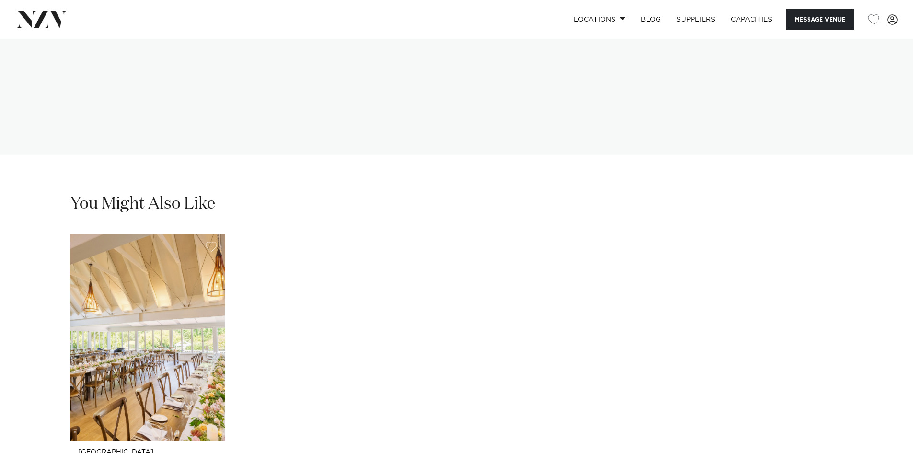
scroll to position [2443, 0]
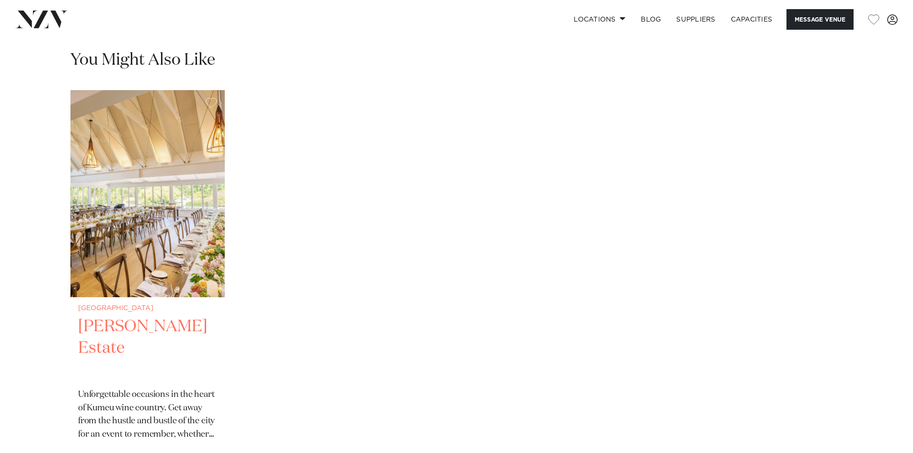
click at [140, 191] on img "1 / 1" at bounding box center [147, 193] width 154 height 207
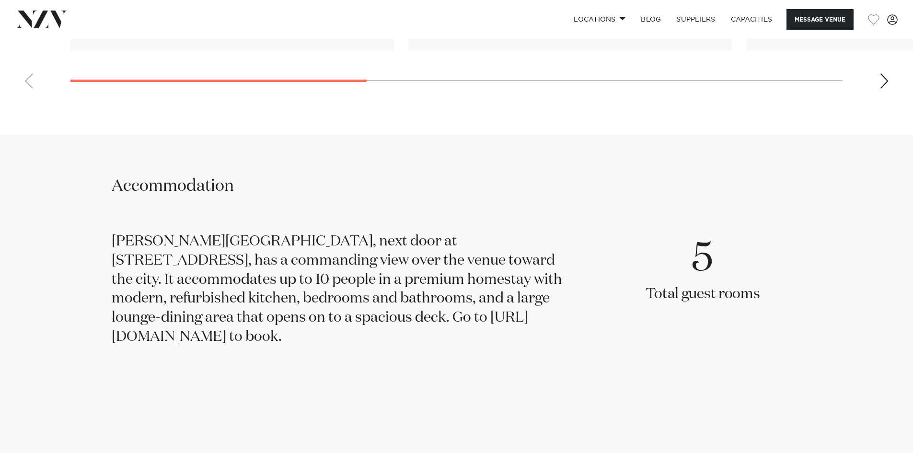
scroll to position [1916, 0]
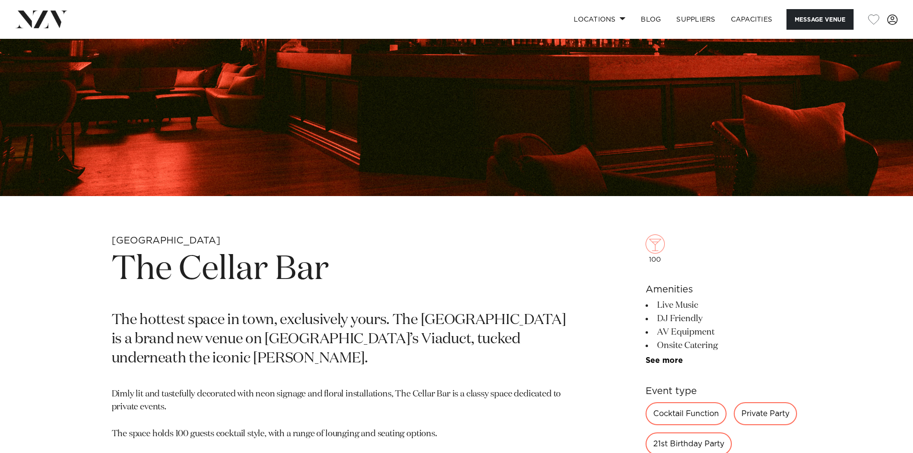
scroll to position [287, 0]
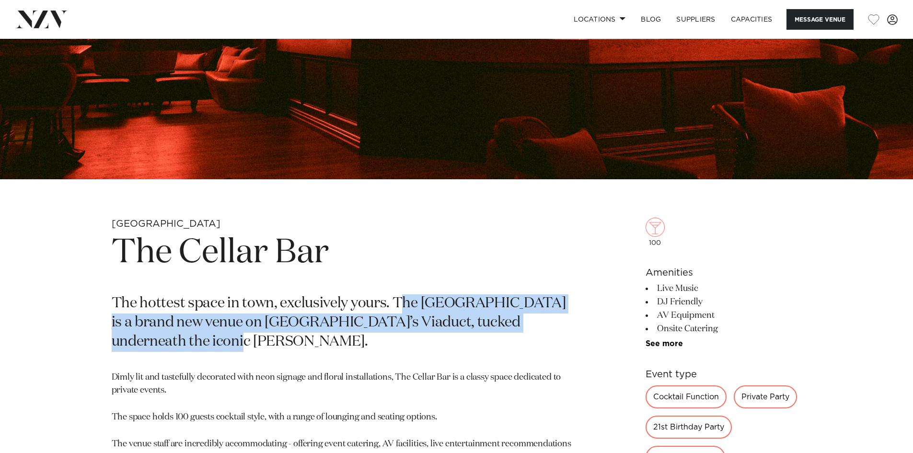
drag, startPoint x: 401, startPoint y: 301, endPoint x: 298, endPoint y: 342, distance: 110.8
click at [298, 342] on p "The hottest space in town, exclusively yours. The [GEOGRAPHIC_DATA] is a brand …" at bounding box center [345, 322] width 466 height 57
click at [277, 350] on p "The hottest space in town, exclusively yours. The [GEOGRAPHIC_DATA] is a brand …" at bounding box center [345, 322] width 466 height 57
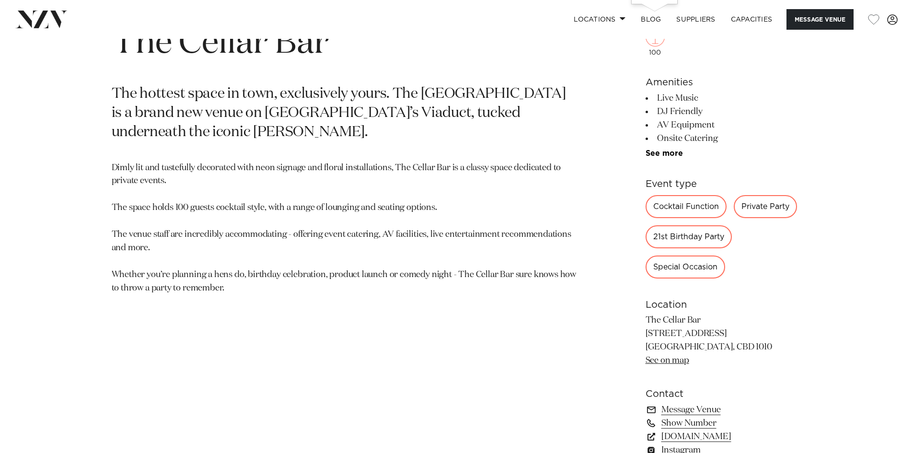
scroll to position [527, 0]
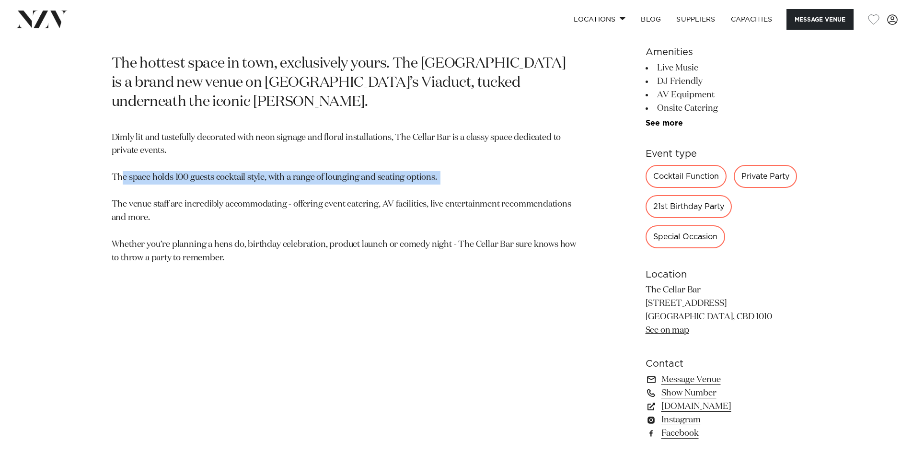
drag, startPoint x: 147, startPoint y: 179, endPoint x: 429, endPoint y: 190, distance: 282.9
click at [429, 190] on p "Dimly lit and tastefully decorated with neon signage and floral installations, …" at bounding box center [345, 198] width 466 height 134
click at [364, 231] on p "Dimly lit and tastefully decorated with neon signage and floral installations, …" at bounding box center [345, 198] width 466 height 134
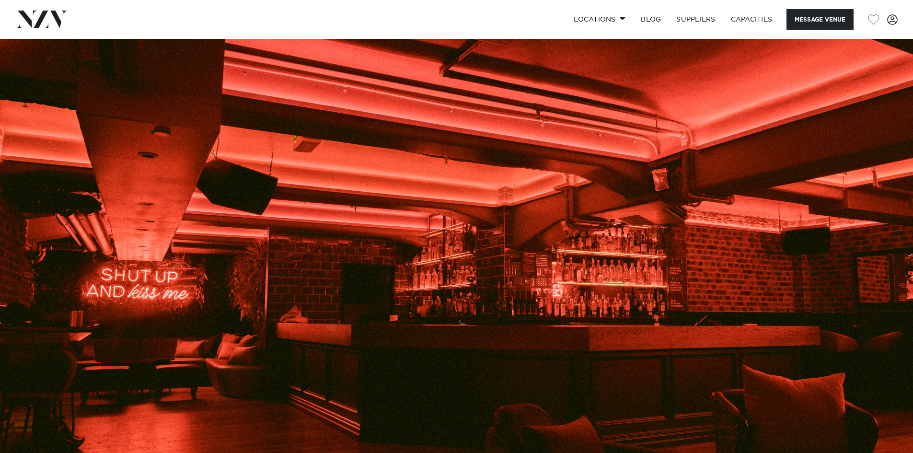
scroll to position [0, 0]
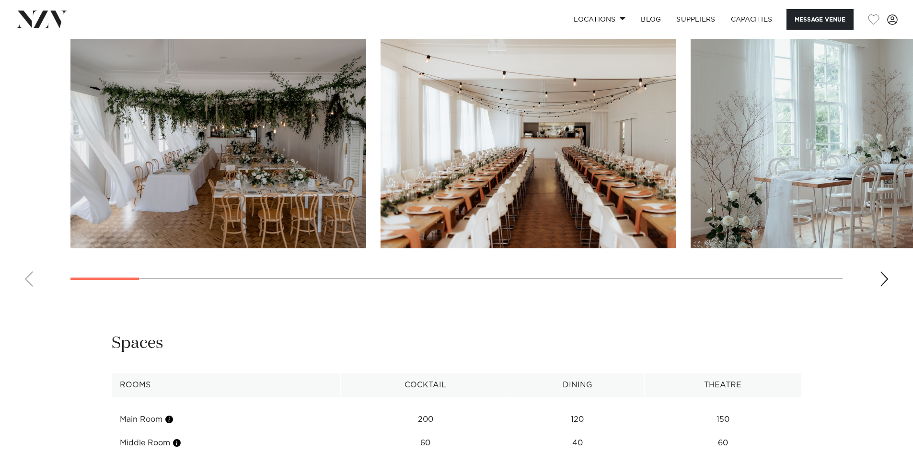
scroll to position [1102, 0]
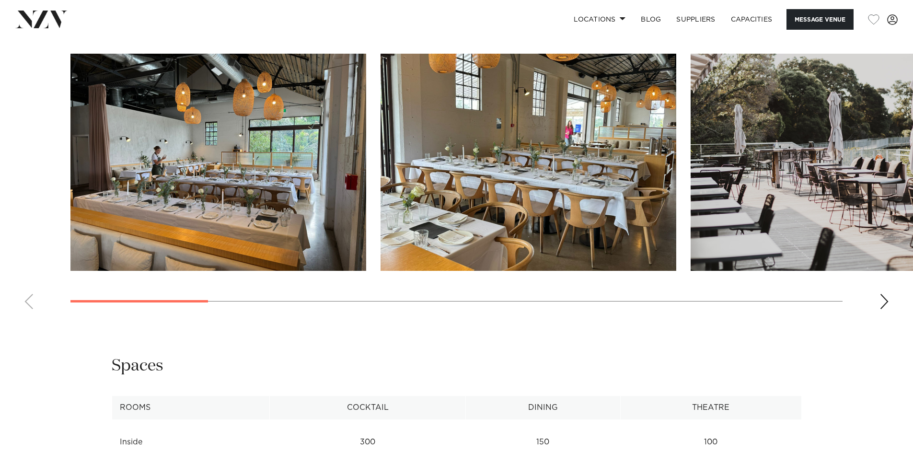
scroll to position [862, 0]
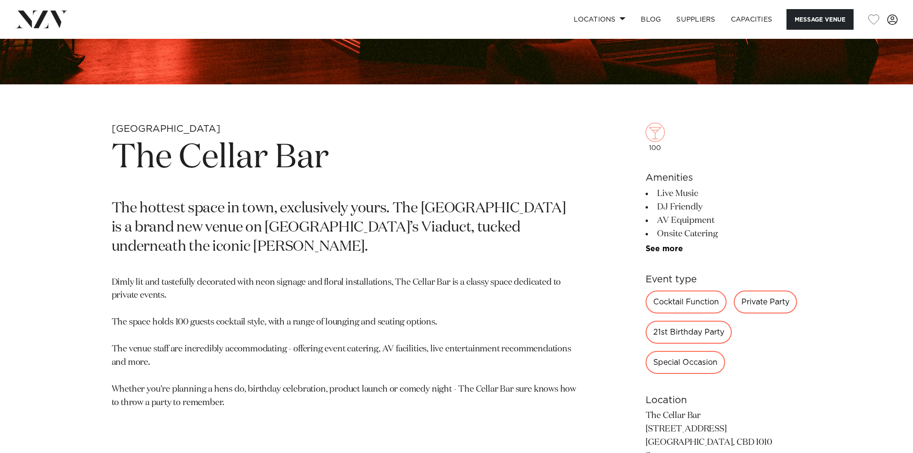
scroll to position [383, 0]
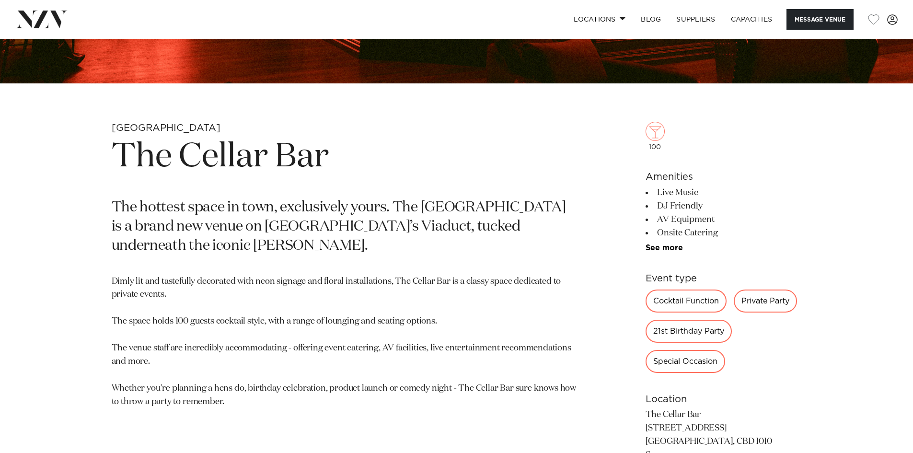
click at [487, 272] on section "[GEOGRAPHIC_DATA] The Cellar Bar The hottest space in town, exclusively yours. …" at bounding box center [345, 376] width 466 height 508
